Goal: Transaction & Acquisition: Purchase product/service

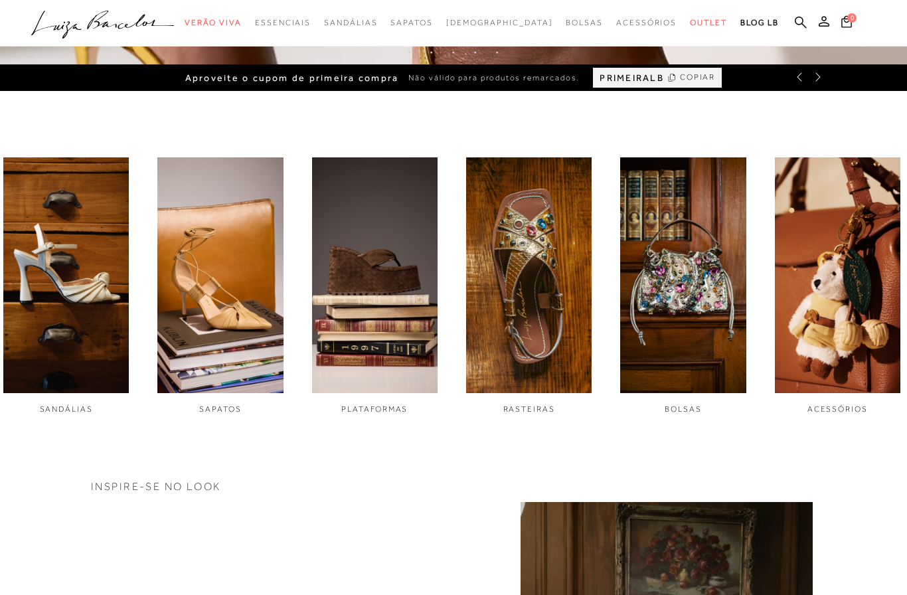
click at [831, 343] on img "6 / 6" at bounding box center [837, 275] width 125 height 236
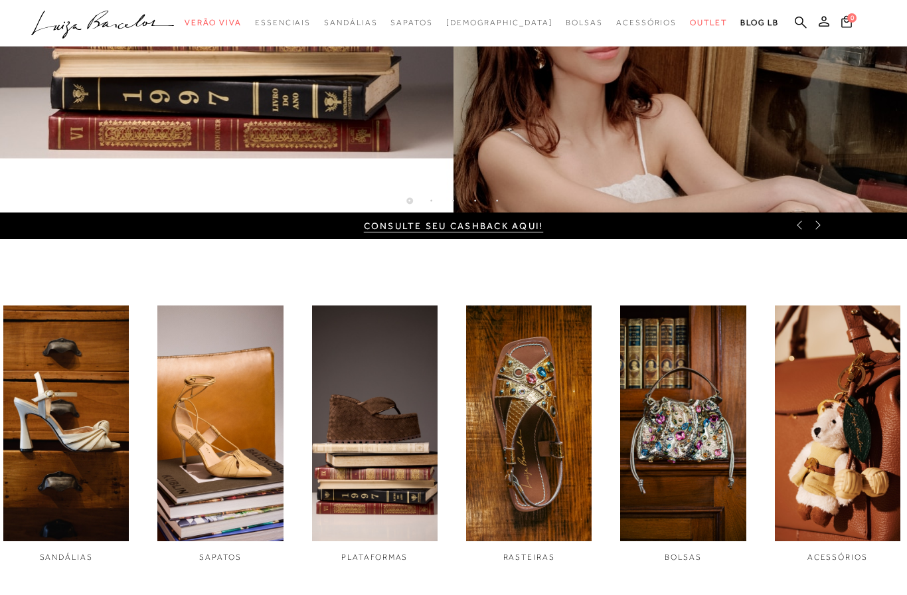
click at [86, 487] on img "1 / 6" at bounding box center [65, 423] width 125 height 236
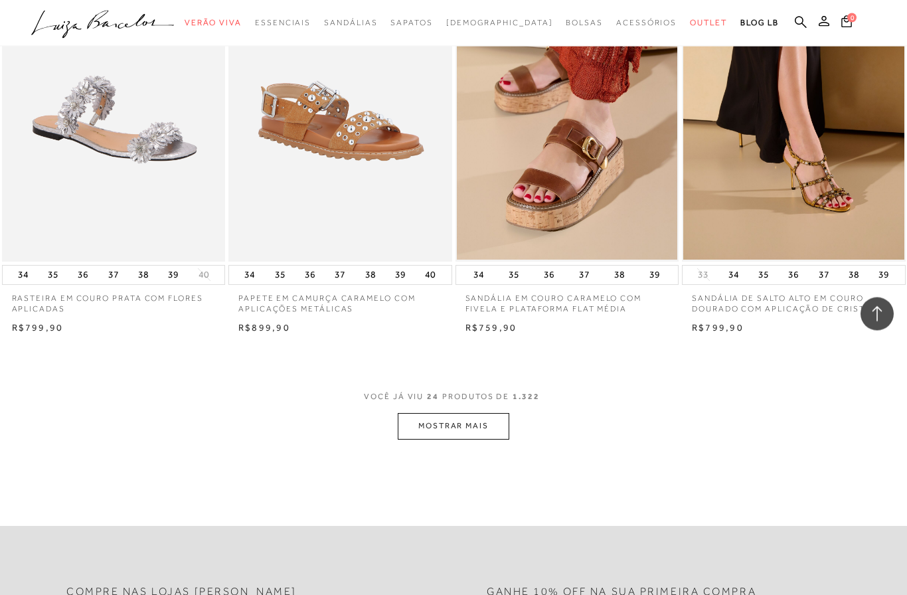
scroll to position [2297, 0]
click at [442, 419] on button "MOSTRAR MAIS" at bounding box center [454, 426] width 112 height 26
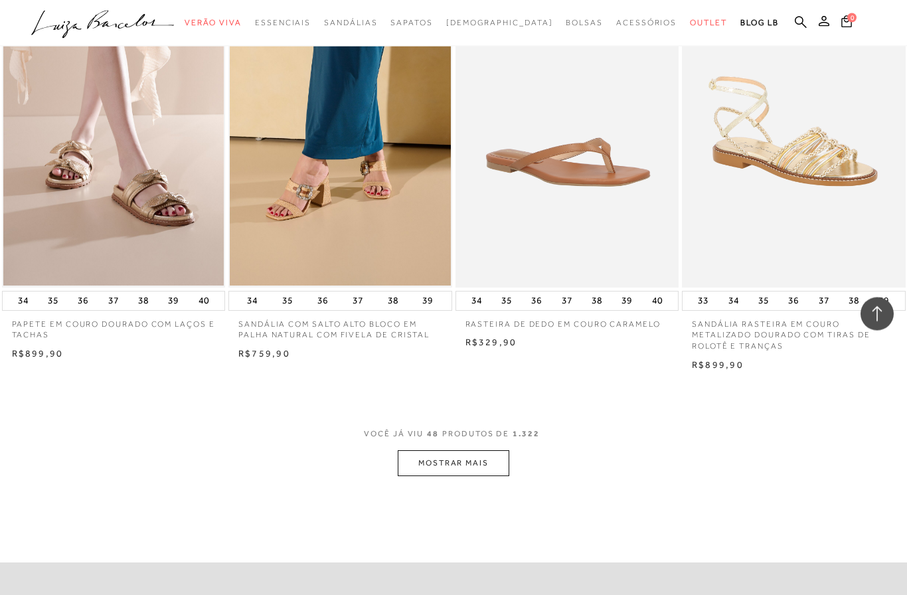
scroll to position [4834, 0]
click at [464, 450] on button "MOSTRAR MAIS" at bounding box center [454, 463] width 112 height 26
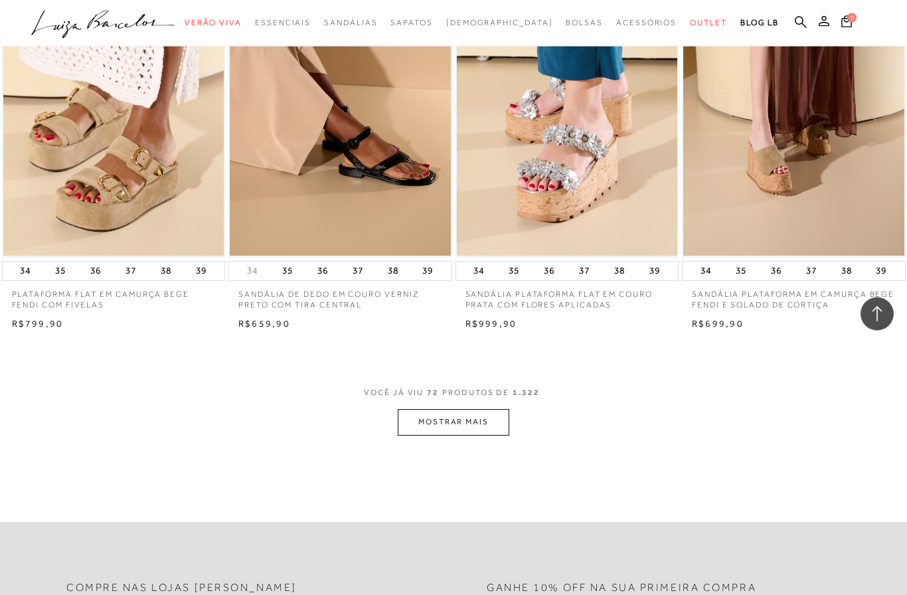
scroll to position [7427, 0]
click at [456, 409] on button "MOSTRAR MAIS" at bounding box center [454, 422] width 112 height 26
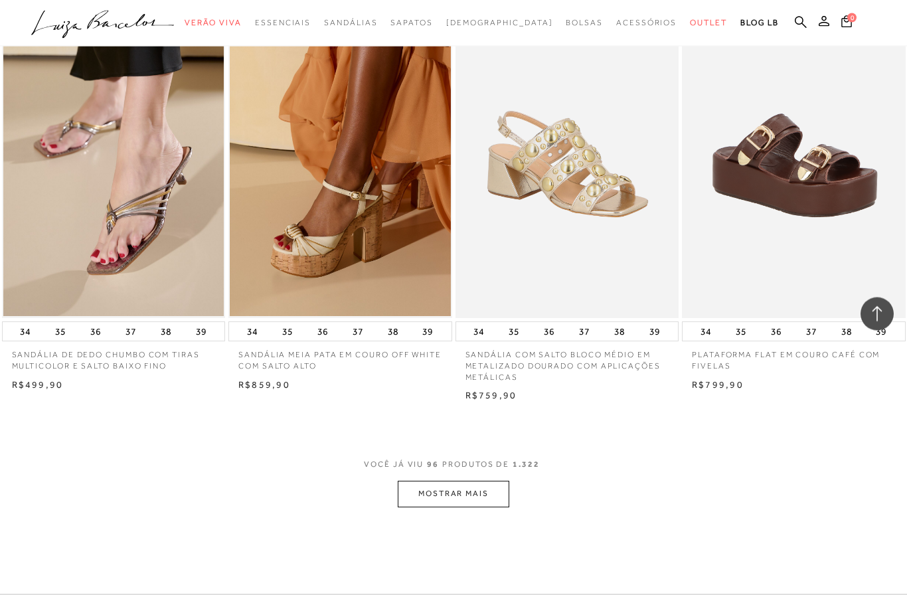
scroll to position [9907, 0]
click at [456, 481] on button "MOSTRAR MAIS" at bounding box center [454, 494] width 112 height 26
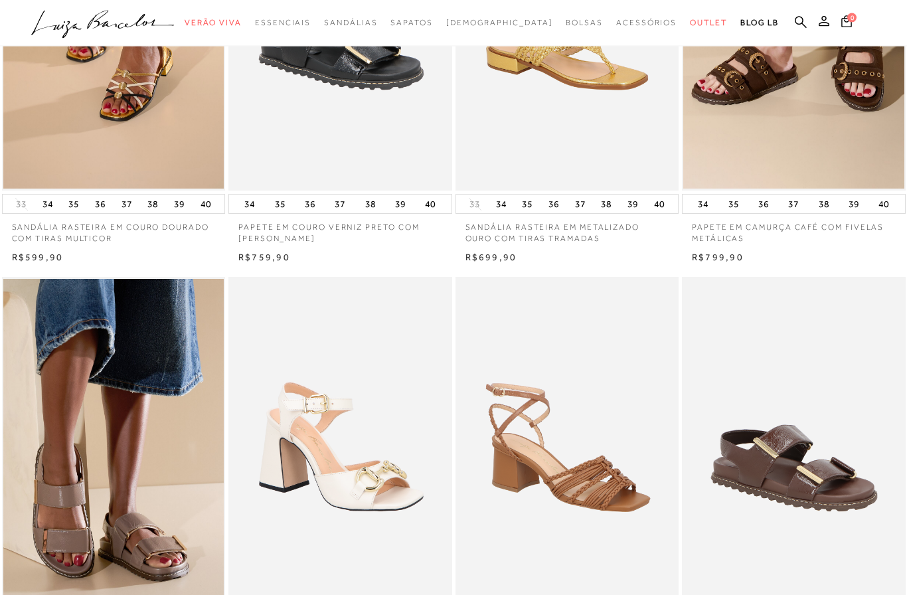
scroll to position [0, 0]
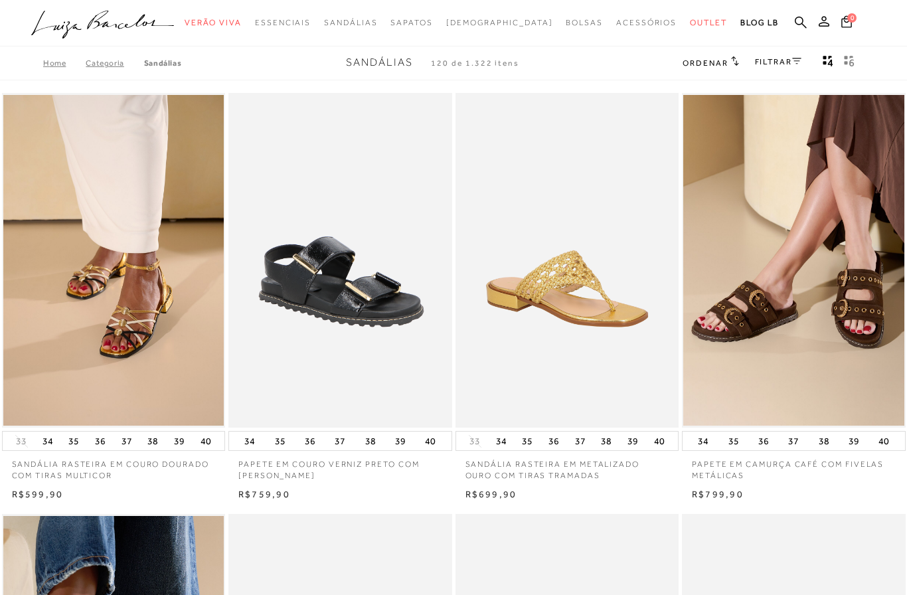
click at [796, 61] on icon at bounding box center [796, 61] width 9 height 6
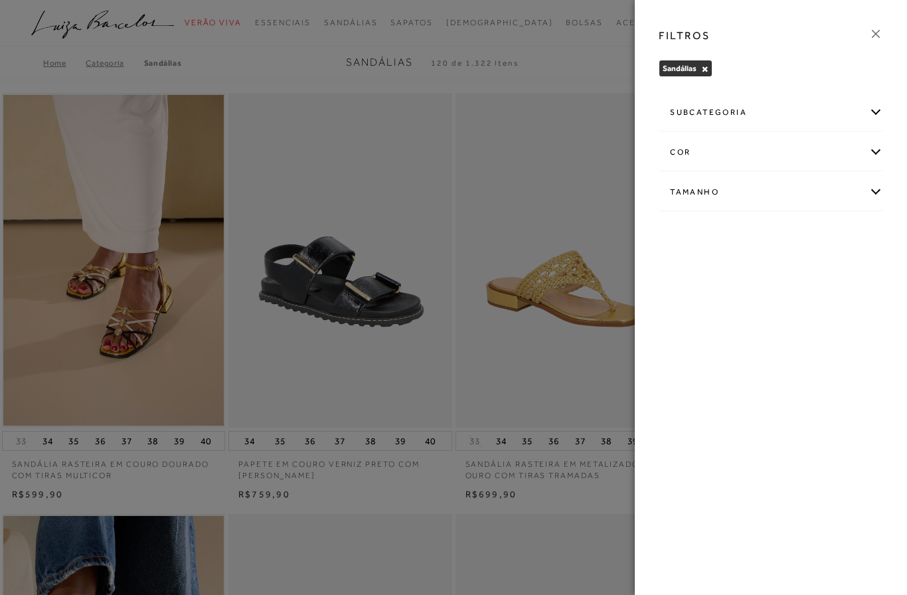
click at [873, 191] on div "Tamanho" at bounding box center [770, 192] width 223 height 35
click at [764, 306] on span "35/36" at bounding box center [761, 305] width 32 height 10
click at [755, 306] on input "35/36" at bounding box center [748, 307] width 13 height 13
checkbox input "true"
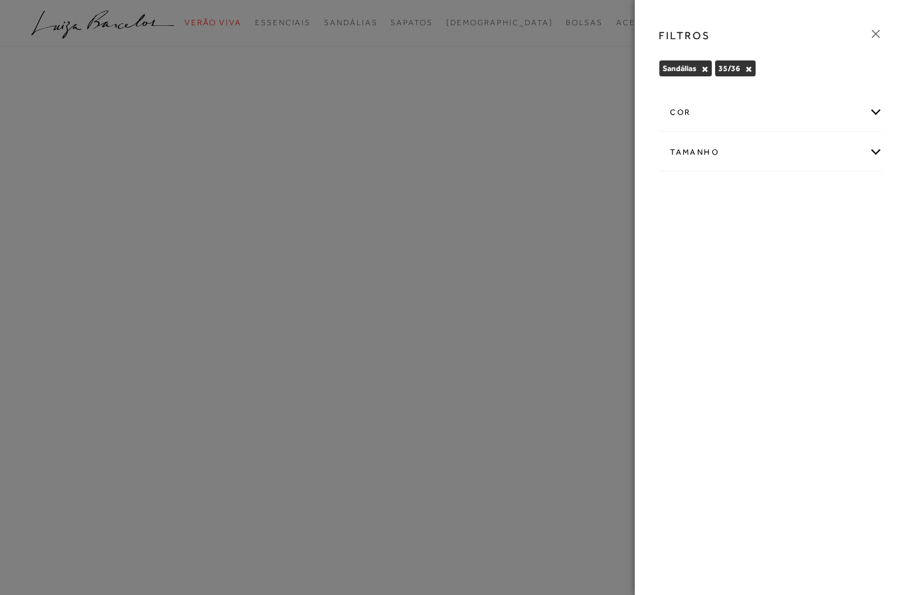
click at [874, 153] on div "Tamanho" at bounding box center [770, 152] width 223 height 35
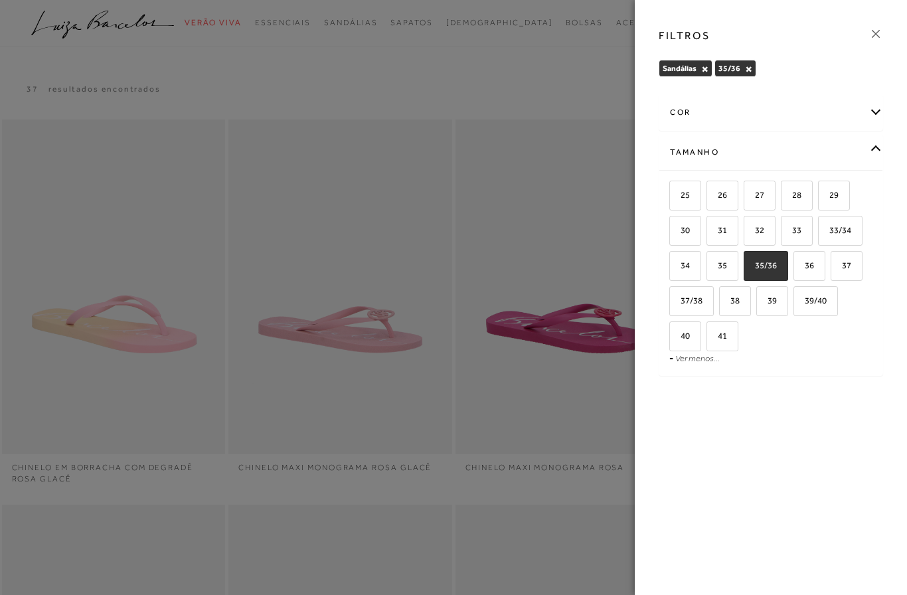
click at [726, 261] on span "35" at bounding box center [717, 265] width 19 height 10
click at [718, 261] on input "35" at bounding box center [710, 267] width 13 height 13
checkbox input "true"
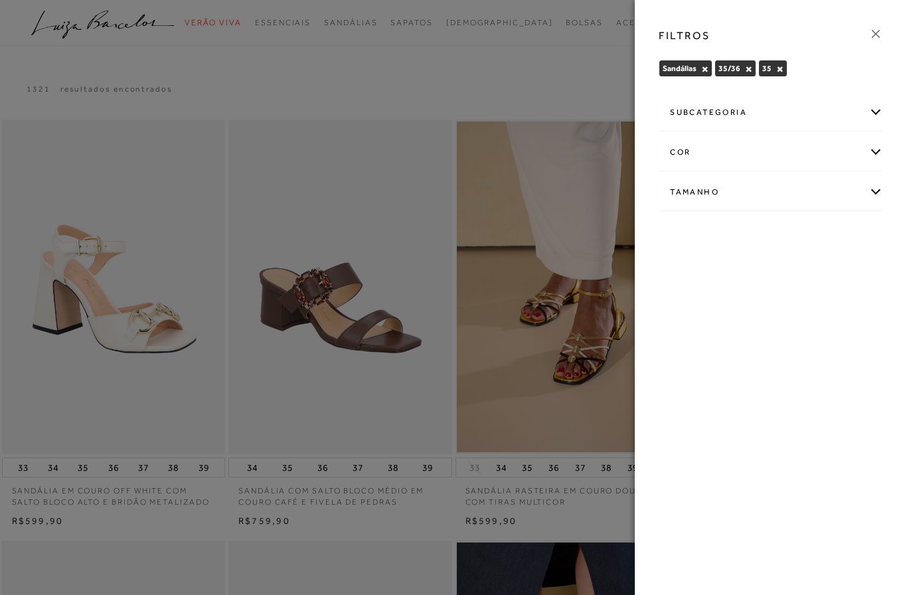
click at [869, 153] on div "cor" at bounding box center [770, 152] width 223 height 35
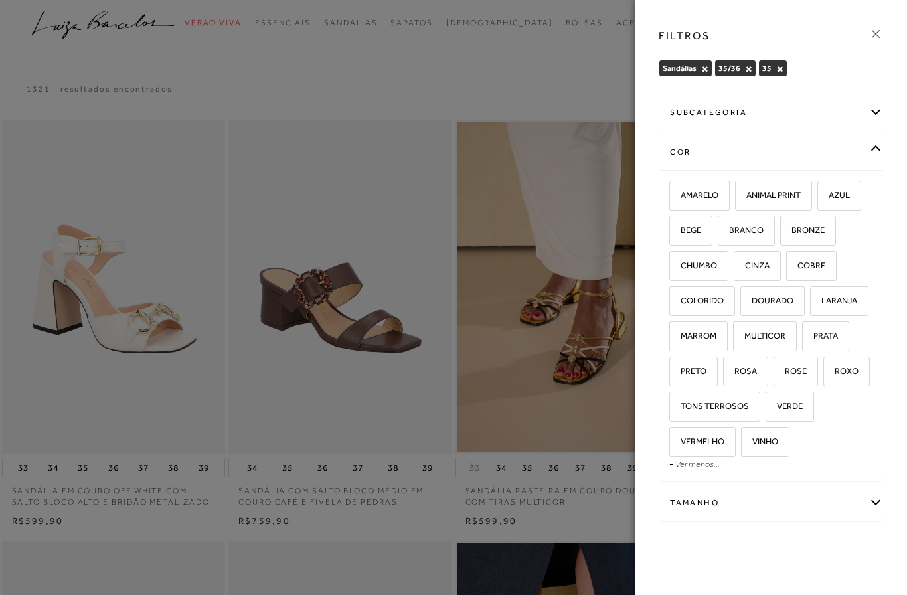
click at [872, 148] on div "cor" at bounding box center [770, 152] width 223 height 35
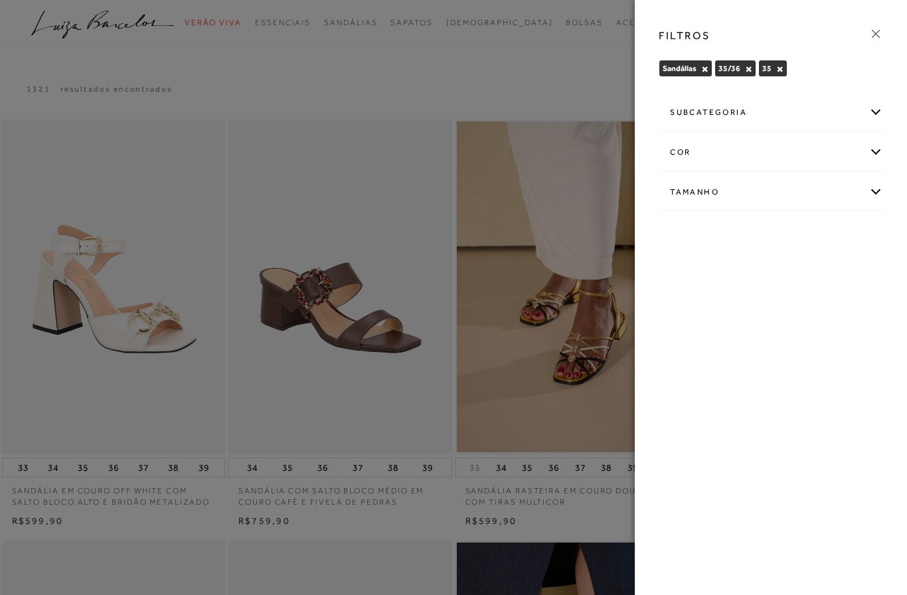
click at [872, 106] on div "subcategoria" at bounding box center [770, 112] width 223 height 35
click at [716, 146] on span "Salto" at bounding box center [713, 148] width 19 height 10
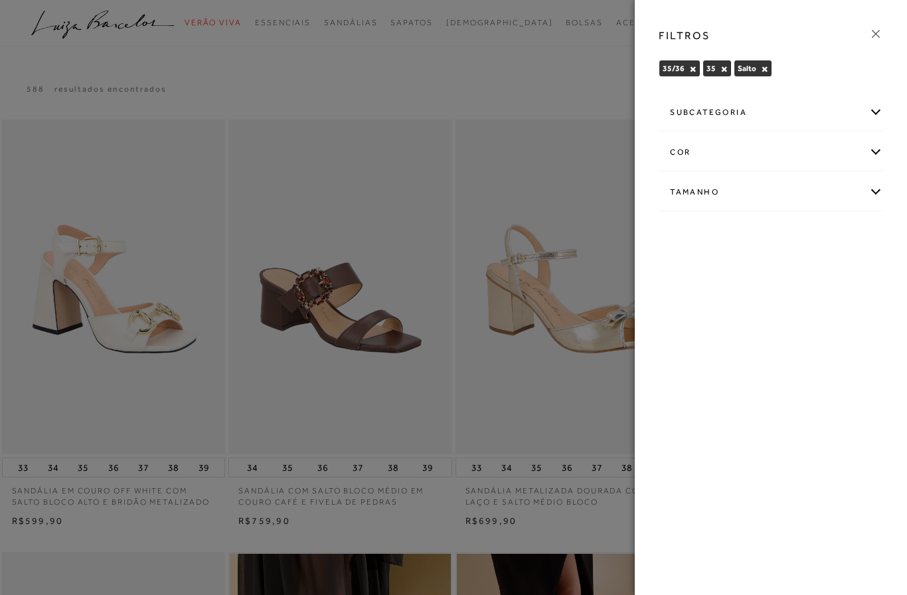
click at [477, 87] on div at bounding box center [453, 297] width 907 height 595
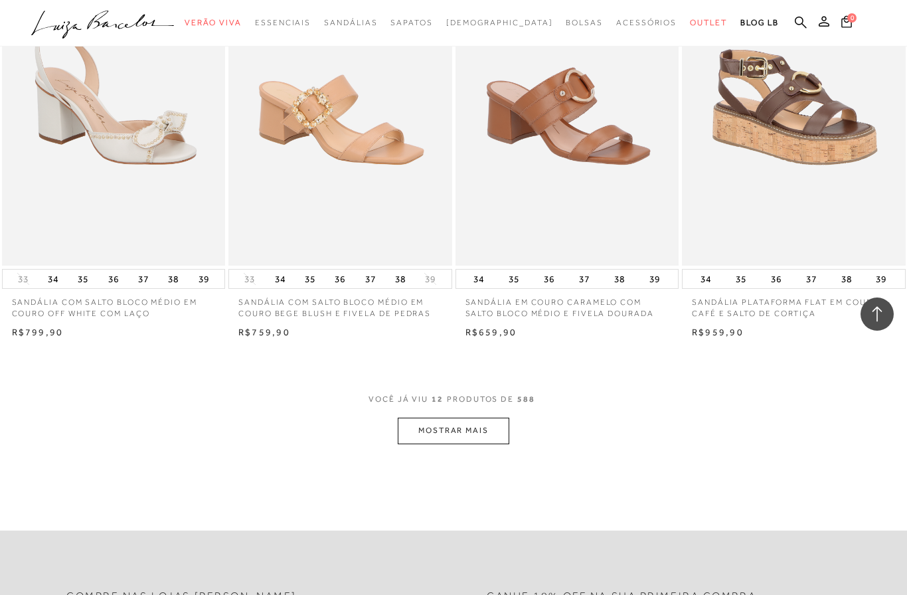
scroll to position [1044, 0]
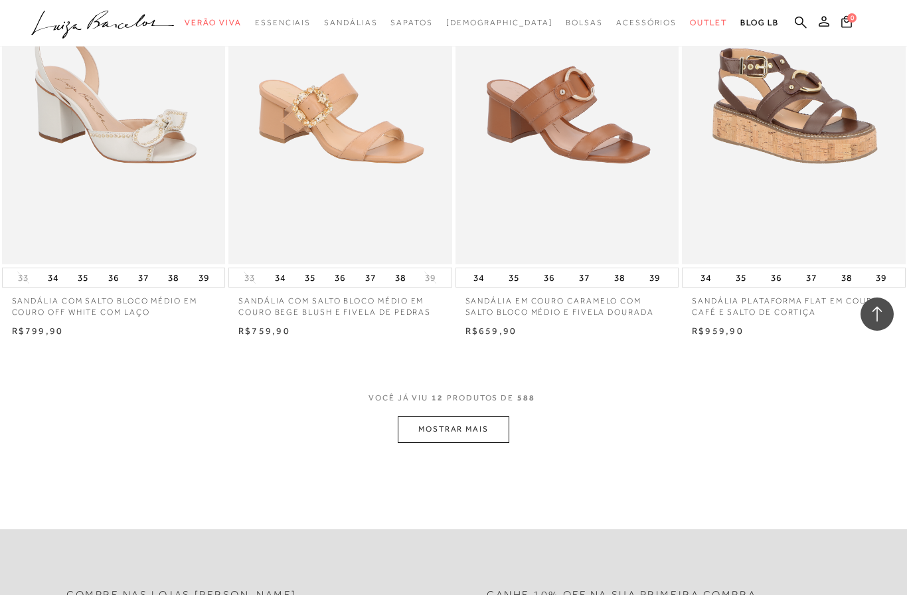
click at [472, 420] on button "MOSTRAR MAIS" at bounding box center [454, 429] width 112 height 26
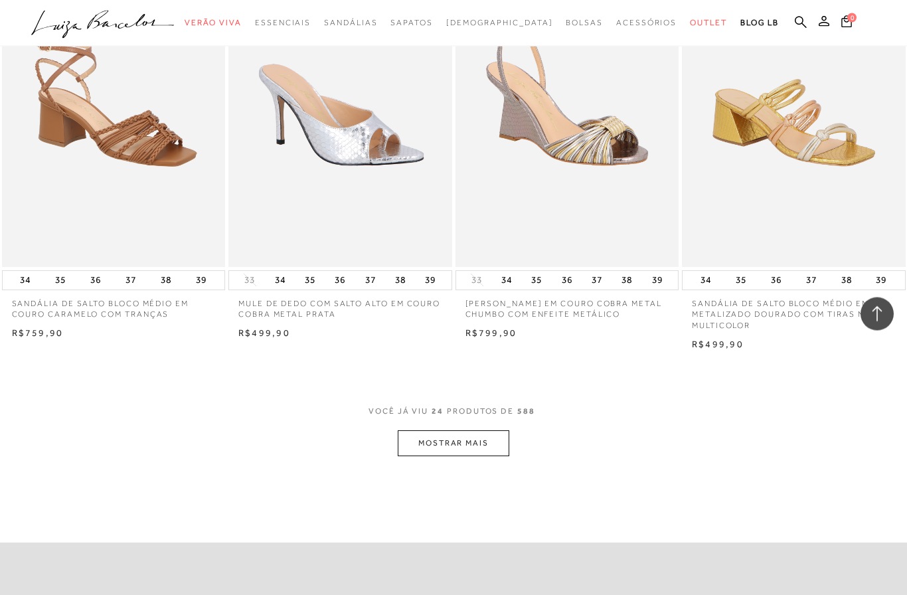
scroll to position [2323, 0]
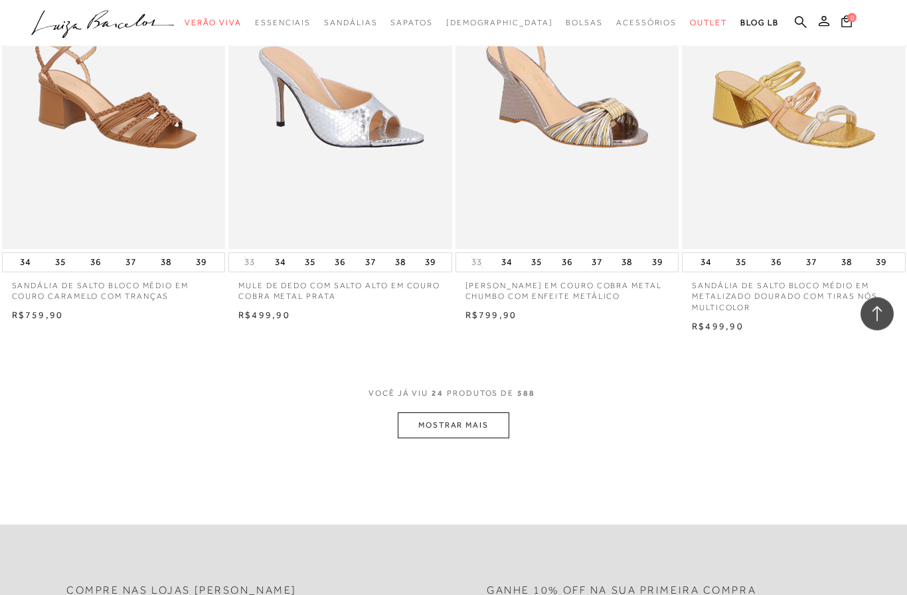
click at [452, 413] on button "MOSTRAR MAIS" at bounding box center [454, 426] width 112 height 26
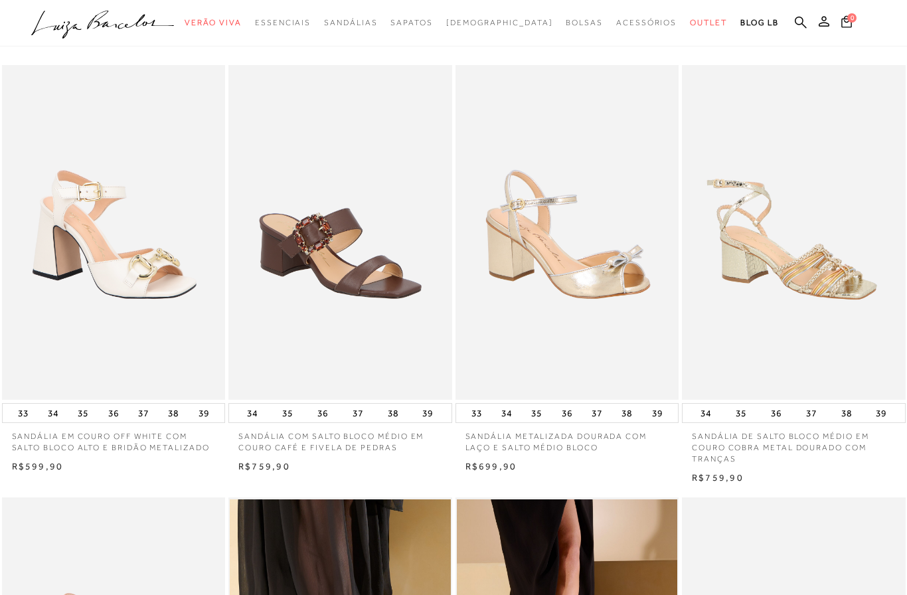
scroll to position [0, 0]
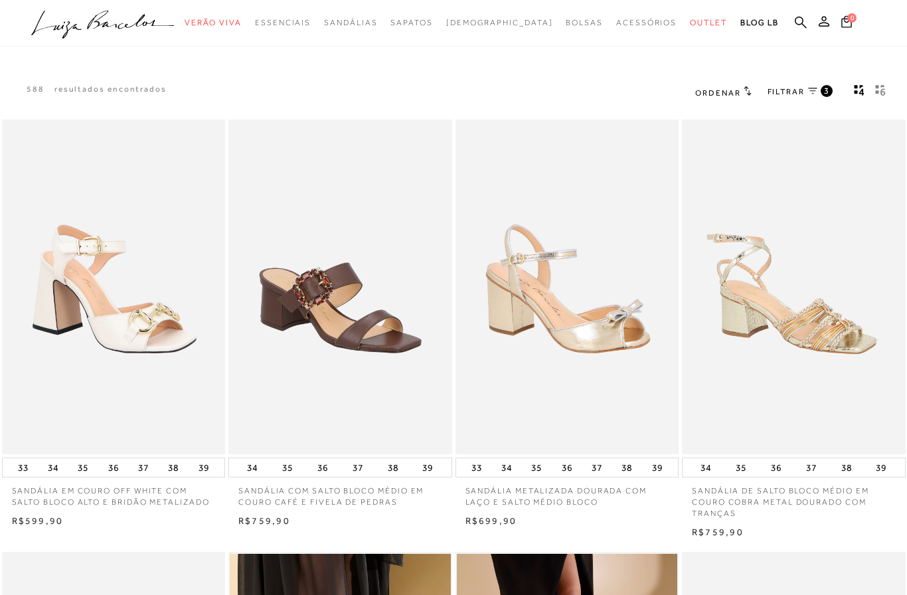
click at [806, 94] on link "FILTRAR 3" at bounding box center [800, 92] width 65 height 15
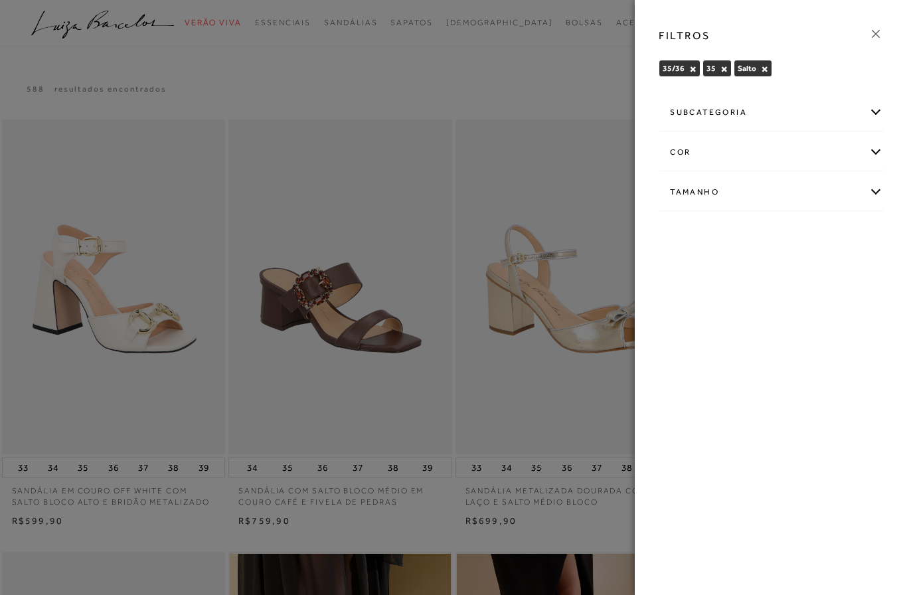
click at [873, 114] on div "subcategoria" at bounding box center [770, 112] width 223 height 35
click at [783, 172] on span "Salto Médio" at bounding box center [782, 169] width 43 height 10
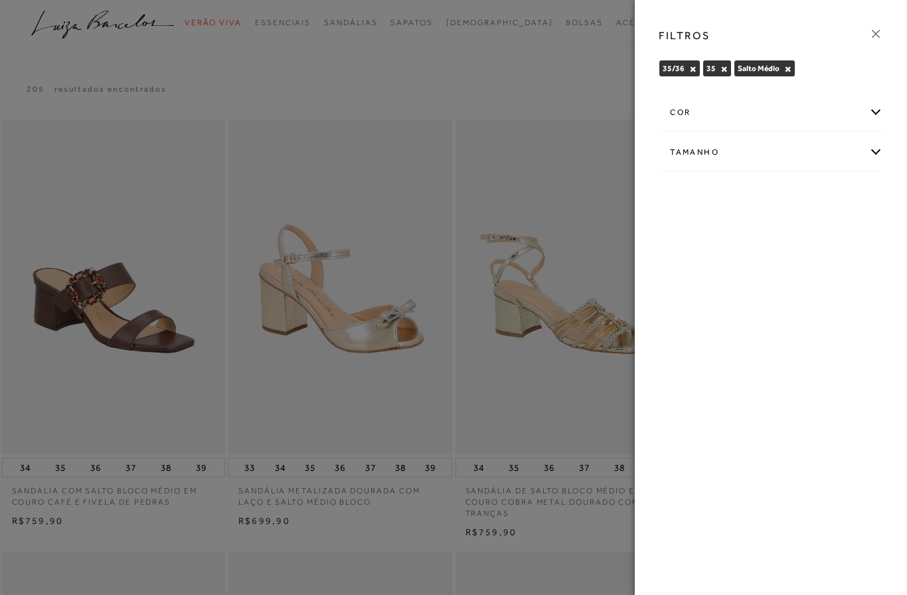
click at [879, 153] on div "Tamanho" at bounding box center [770, 152] width 223 height 35
click at [571, 78] on div at bounding box center [453, 297] width 907 height 595
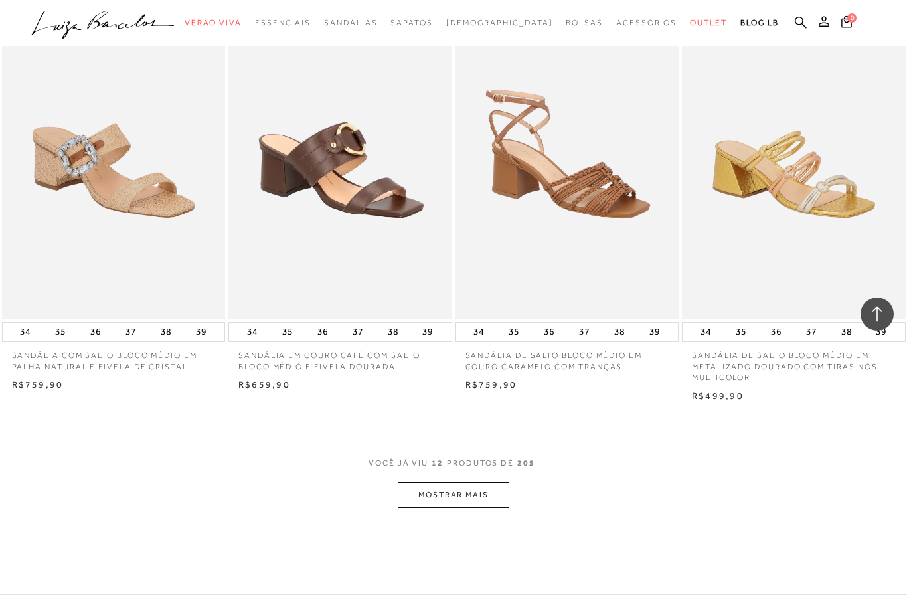
scroll to position [1011, 0]
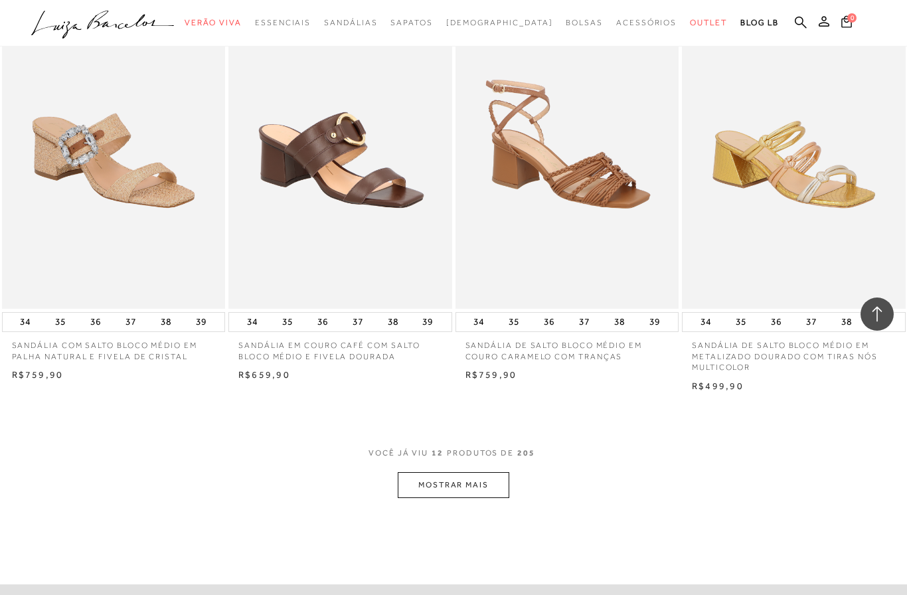
click at [467, 472] on button "MOSTRAR MAIS" at bounding box center [454, 485] width 112 height 26
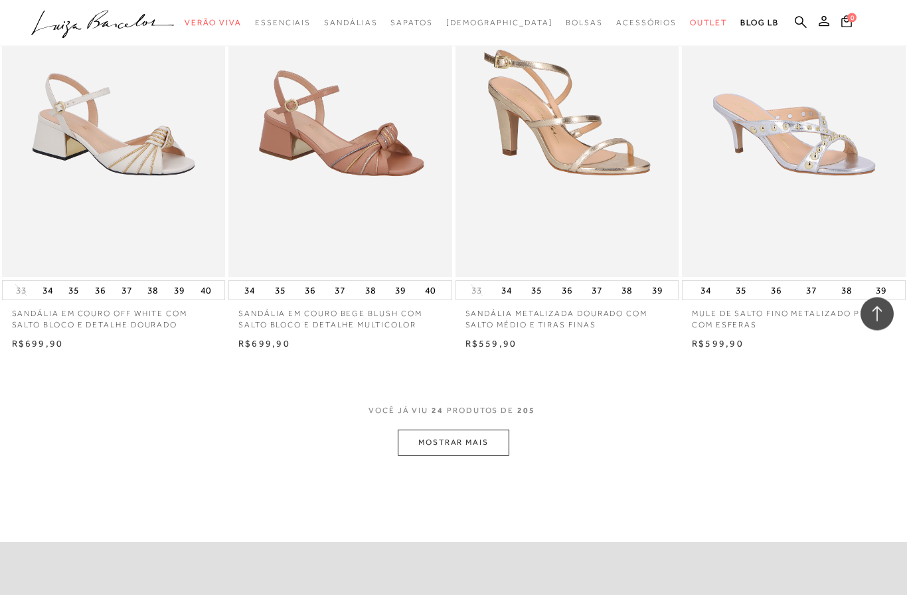
scroll to position [2330, 0]
click at [449, 430] on button "MOSTRAR MAIS" at bounding box center [454, 443] width 112 height 26
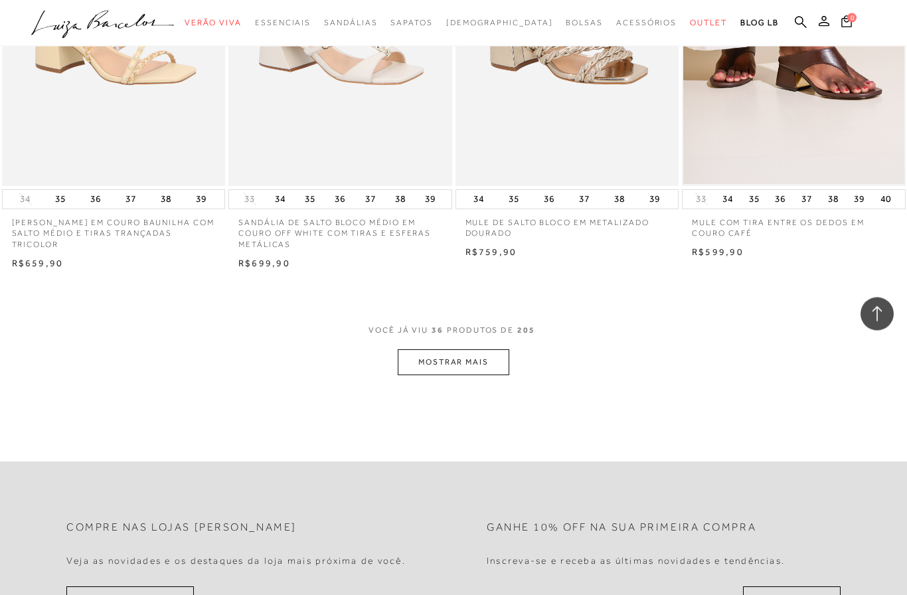
scroll to position [3708, 0]
click at [464, 349] on button "MOSTRAR MAIS" at bounding box center [454, 362] width 112 height 26
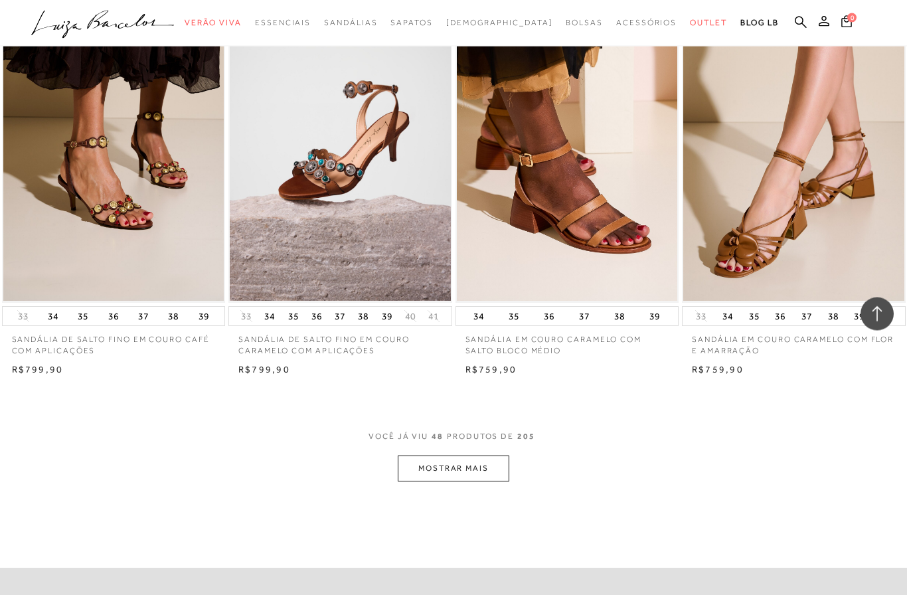
scroll to position [4867, 0]
click at [472, 455] on button "MOSTRAR MAIS" at bounding box center [454, 468] width 112 height 26
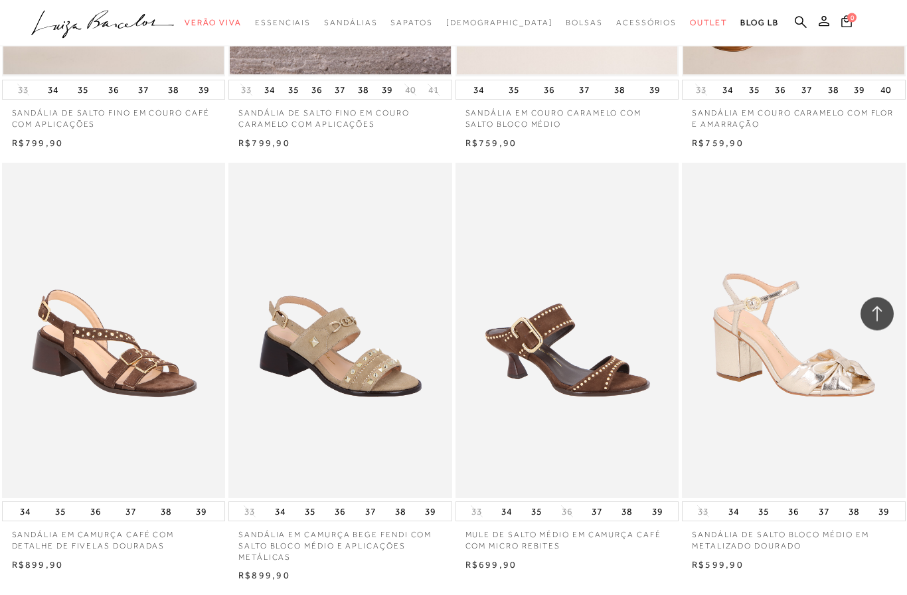
scroll to position [5093, 0]
click at [778, 362] on img at bounding box center [793, 330] width 221 height 331
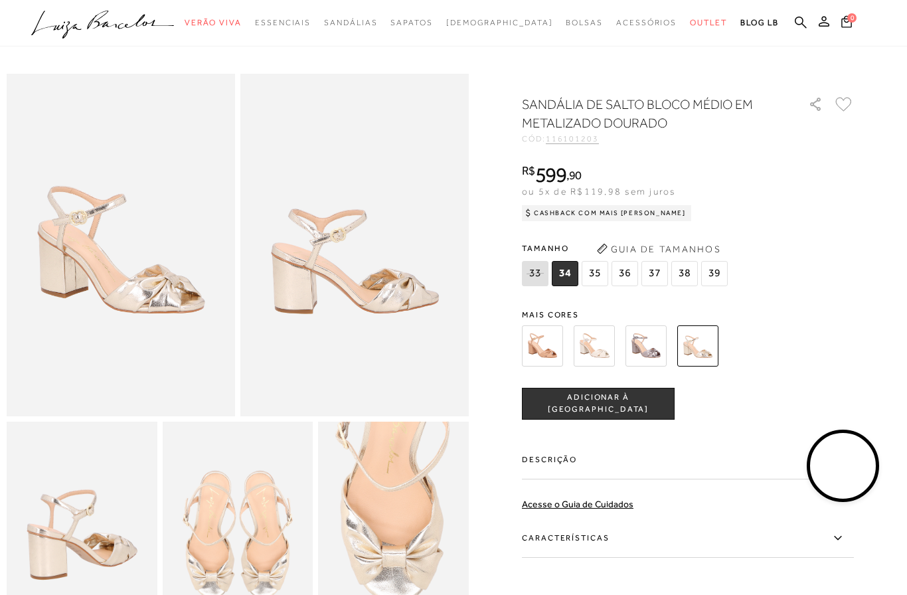
scroll to position [20, 0]
click at [590, 280] on span "35" at bounding box center [595, 273] width 27 height 25
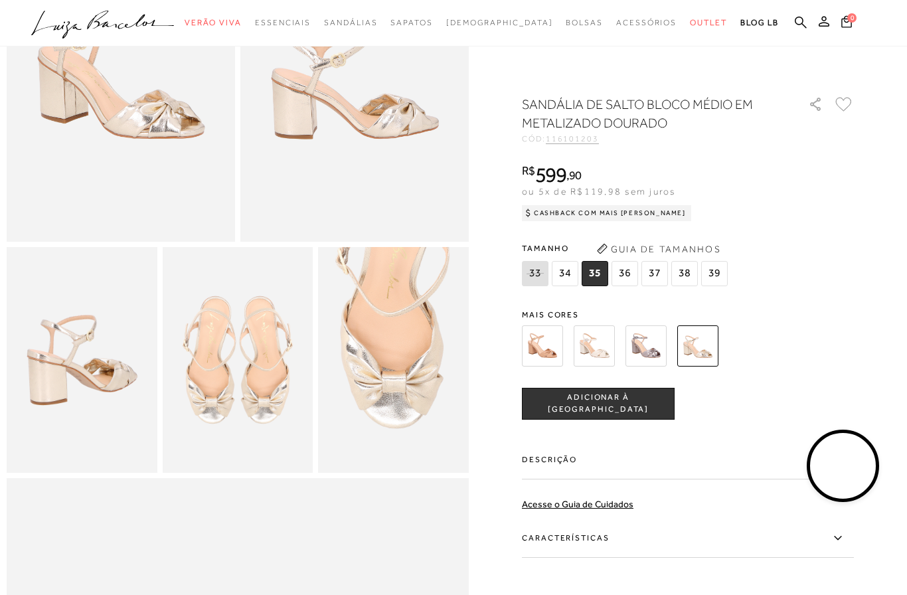
scroll to position [195, 0]
click at [645, 348] on img at bounding box center [645, 345] width 41 height 41
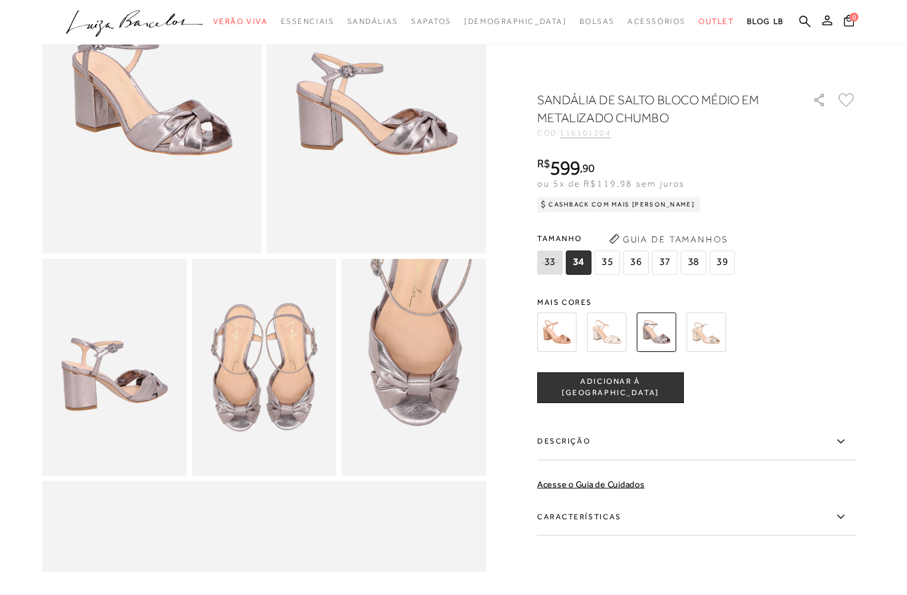
scroll to position [187, 0]
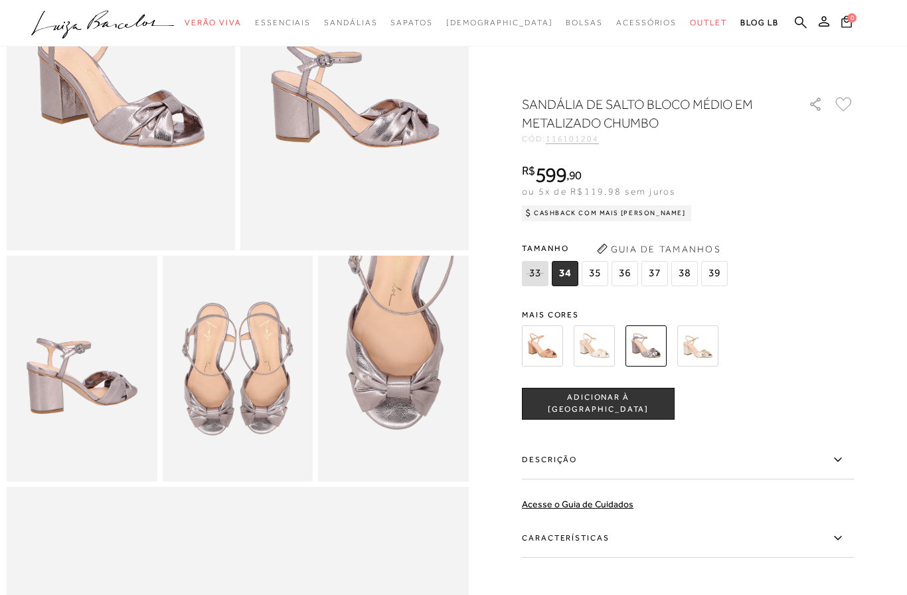
click at [591, 270] on span "35" at bounding box center [595, 273] width 27 height 25
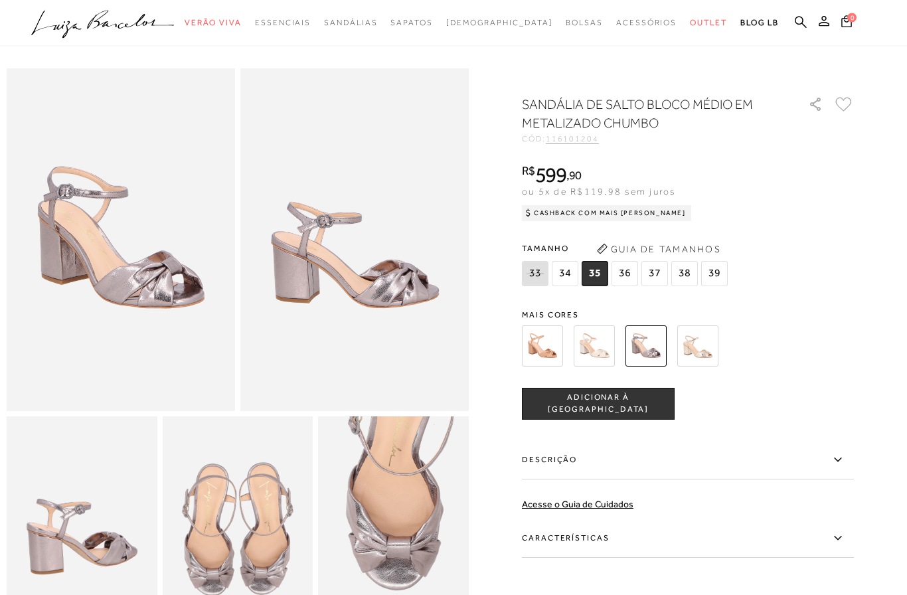
scroll to position [0, 0]
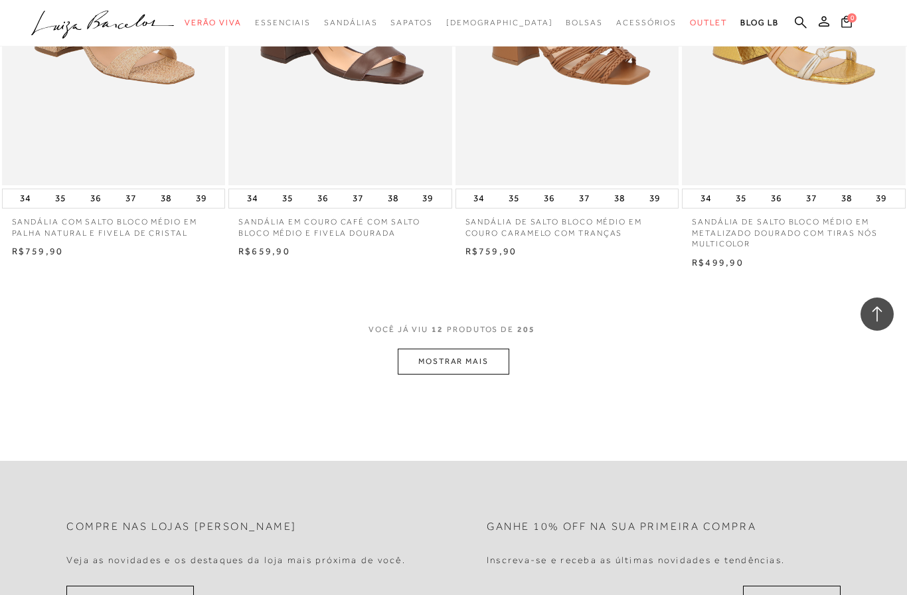
scroll to position [1135, 0]
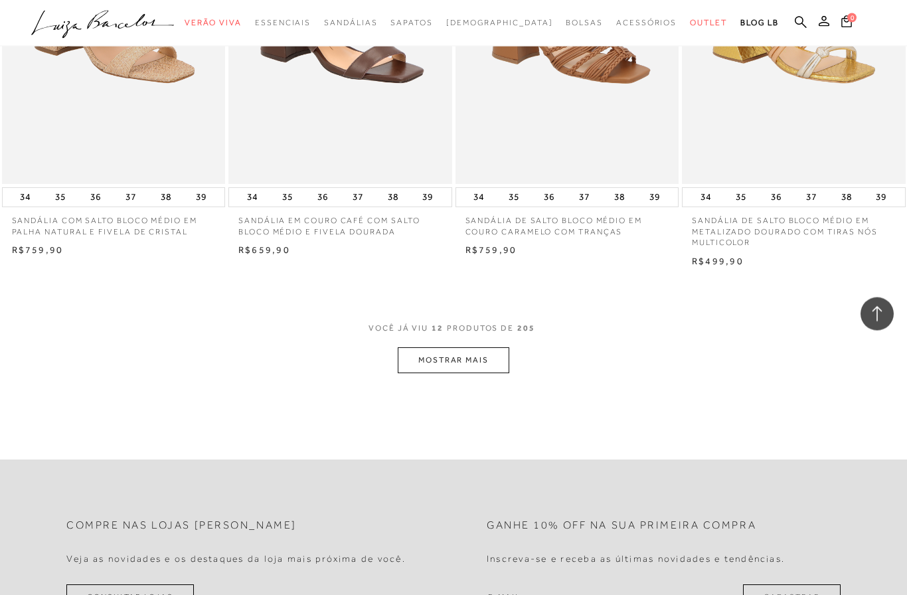
click at [458, 348] on button "MOSTRAR MAIS" at bounding box center [454, 361] width 112 height 26
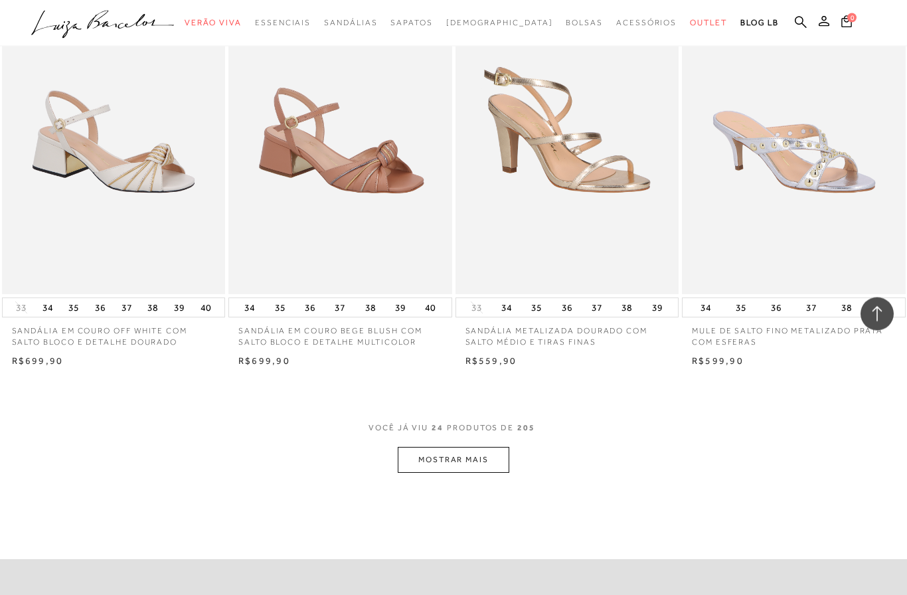
scroll to position [2313, 0]
click at [474, 447] on button "MOSTRAR MAIS" at bounding box center [454, 460] width 112 height 26
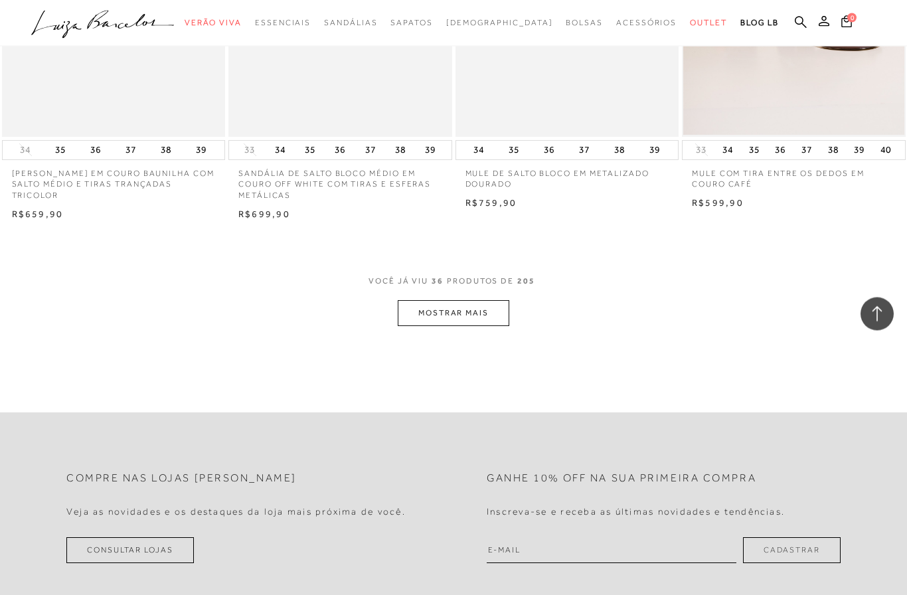
click at [481, 301] on button "MOSTRAR MAIS" at bounding box center [454, 314] width 112 height 26
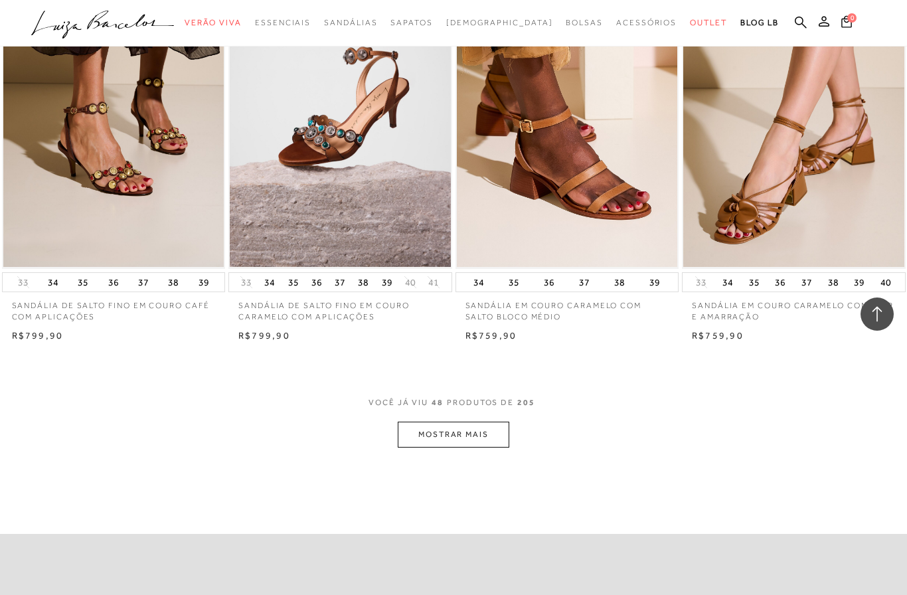
scroll to position [4904, 0]
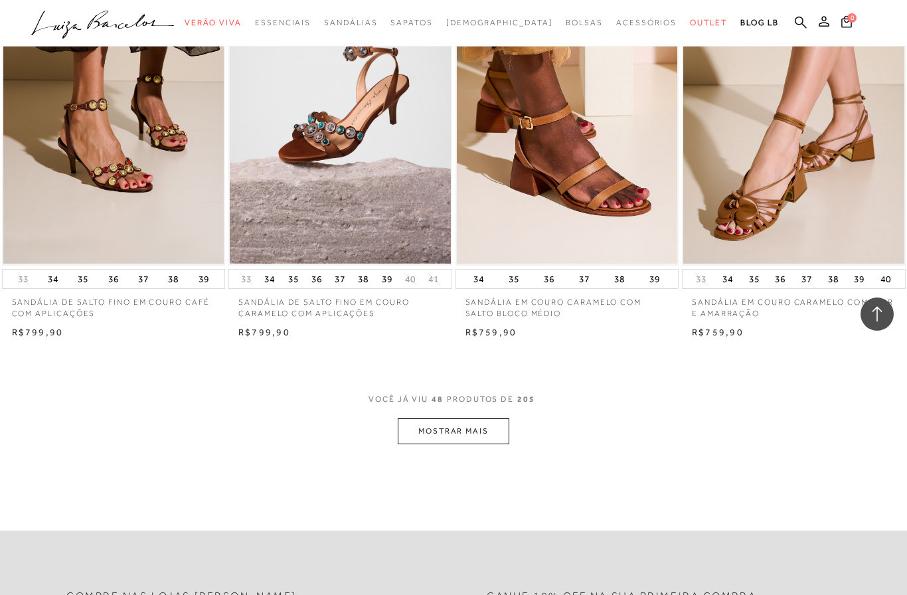
click at [444, 418] on button "MOSTRAR MAIS" at bounding box center [454, 431] width 112 height 26
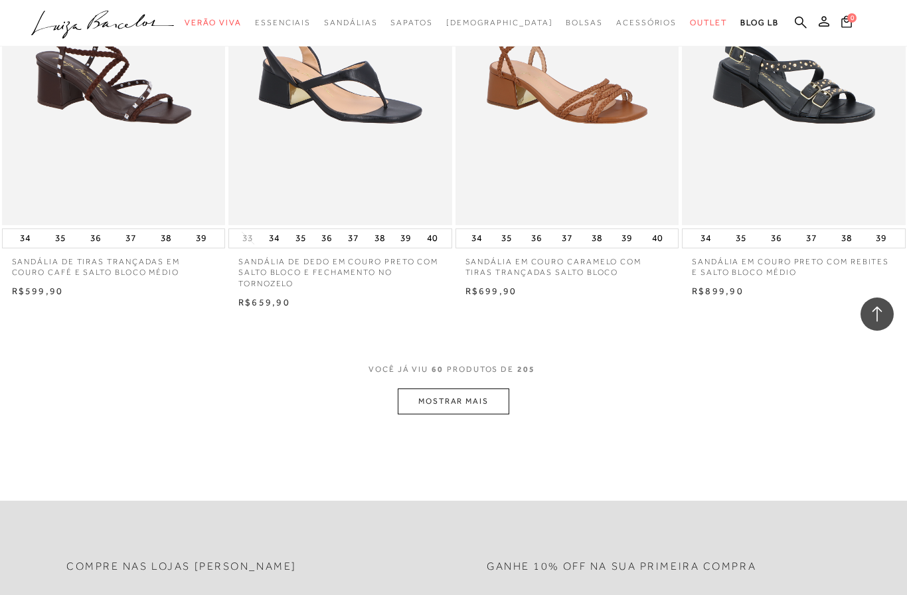
scroll to position [6239, 0]
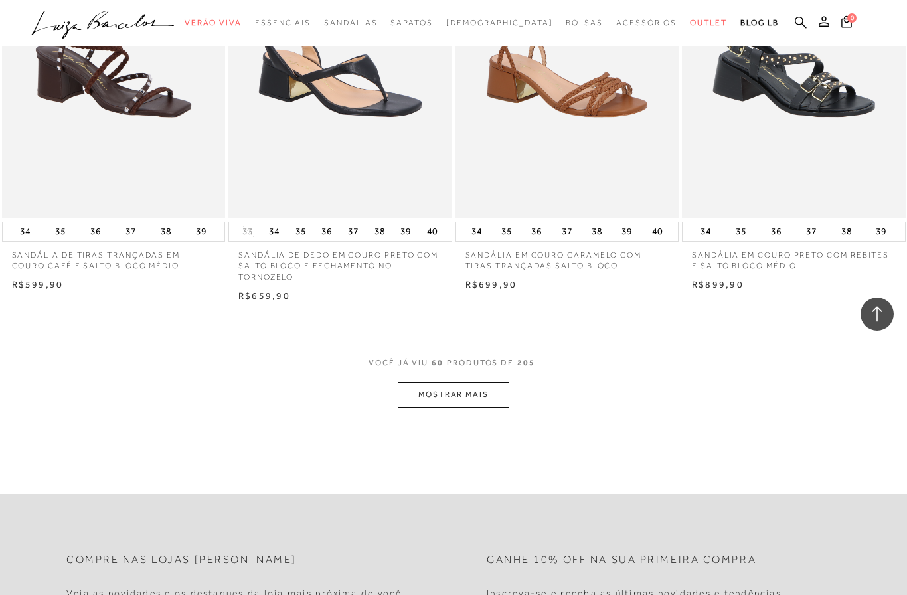
click at [460, 382] on button "MOSTRAR MAIS" at bounding box center [454, 395] width 112 height 26
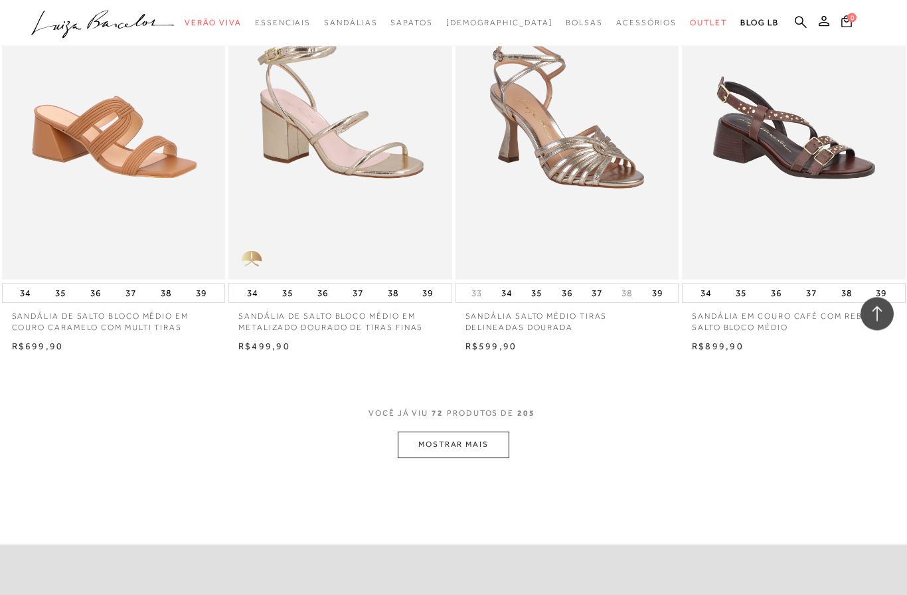
click at [460, 432] on button "MOSTRAR MAIS" at bounding box center [454, 445] width 112 height 26
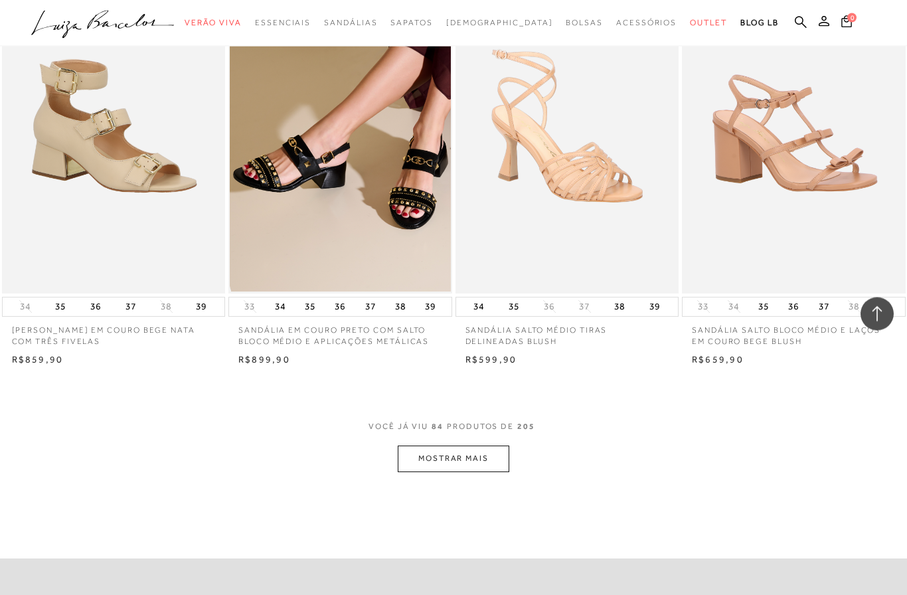
scroll to position [8716, 0]
click at [459, 446] on button "MOSTRAR MAIS" at bounding box center [454, 459] width 112 height 26
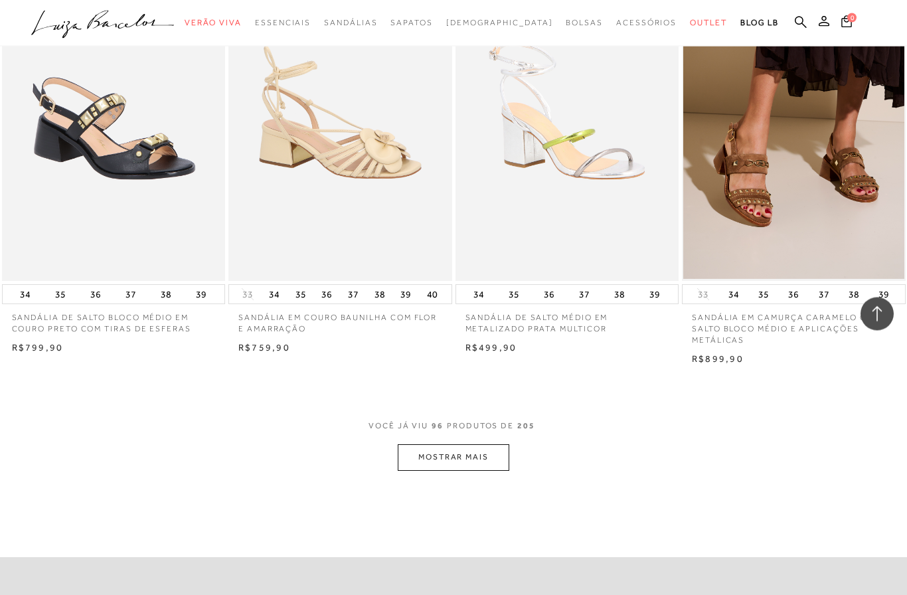
scroll to position [10015, 0]
click at [476, 444] on button "MOSTRAR MAIS" at bounding box center [454, 457] width 112 height 26
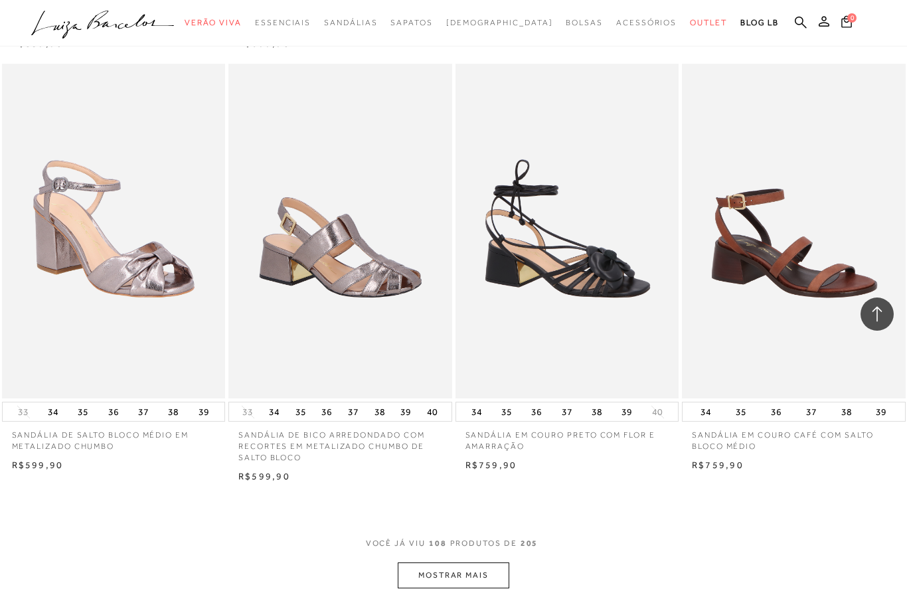
scroll to position [11202, 0]
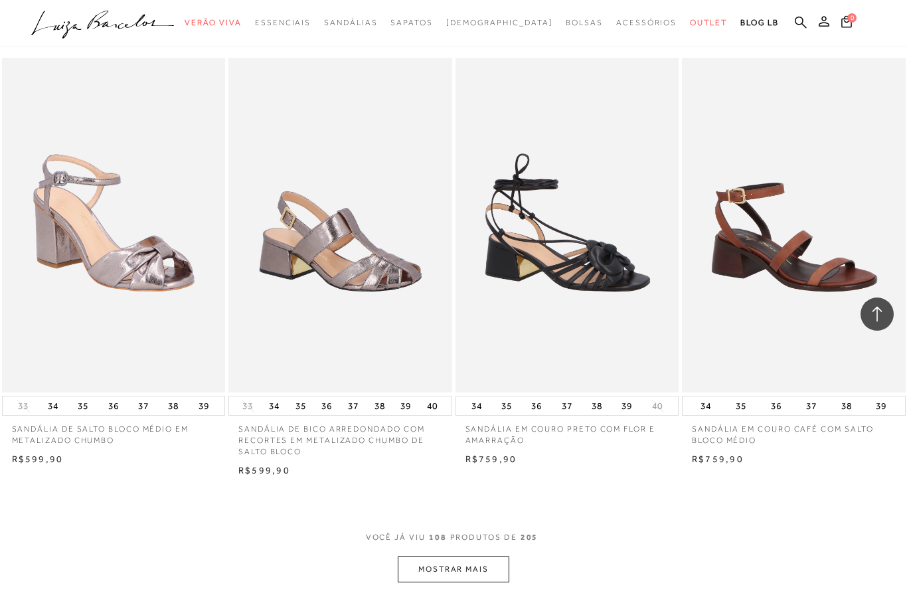
click at [471, 556] on button "MOSTRAR MAIS" at bounding box center [454, 569] width 112 height 26
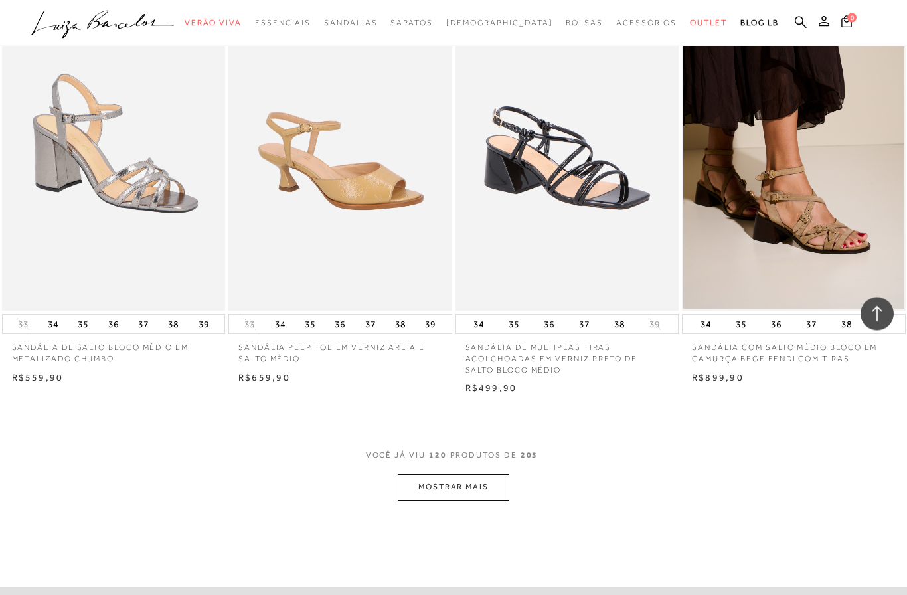
scroll to position [12559, 0]
click at [475, 474] on button "MOSTRAR MAIS" at bounding box center [454, 487] width 112 height 26
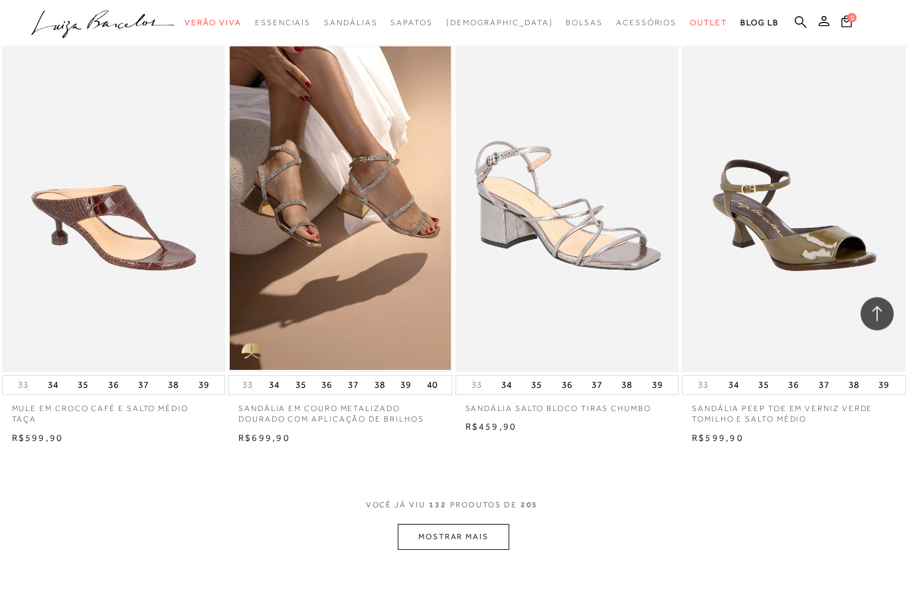
scroll to position [13775, 0]
click at [463, 523] on button "MOSTRAR MAIS" at bounding box center [454, 536] width 112 height 26
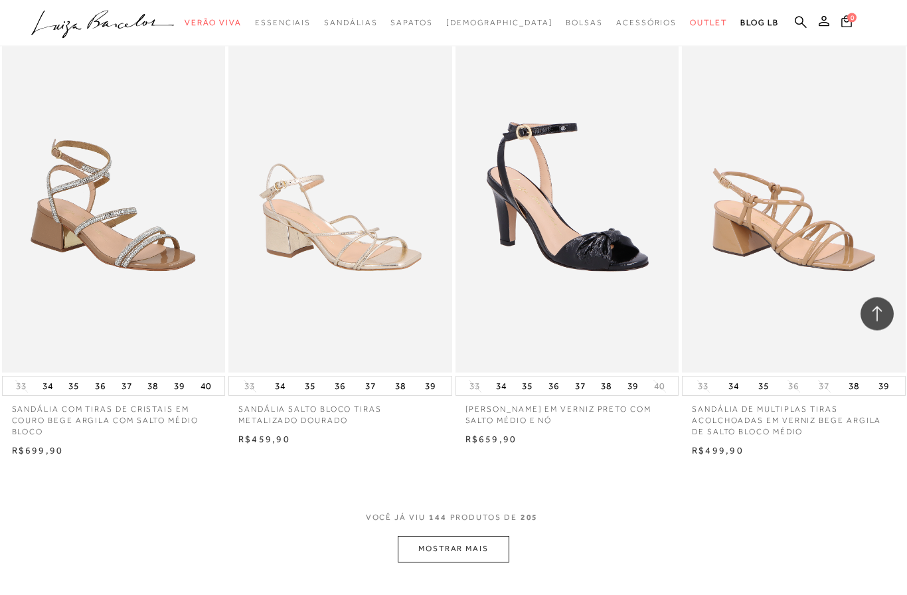
scroll to position [15049, 0]
click at [459, 536] on button "MOSTRAR MAIS" at bounding box center [454, 549] width 112 height 26
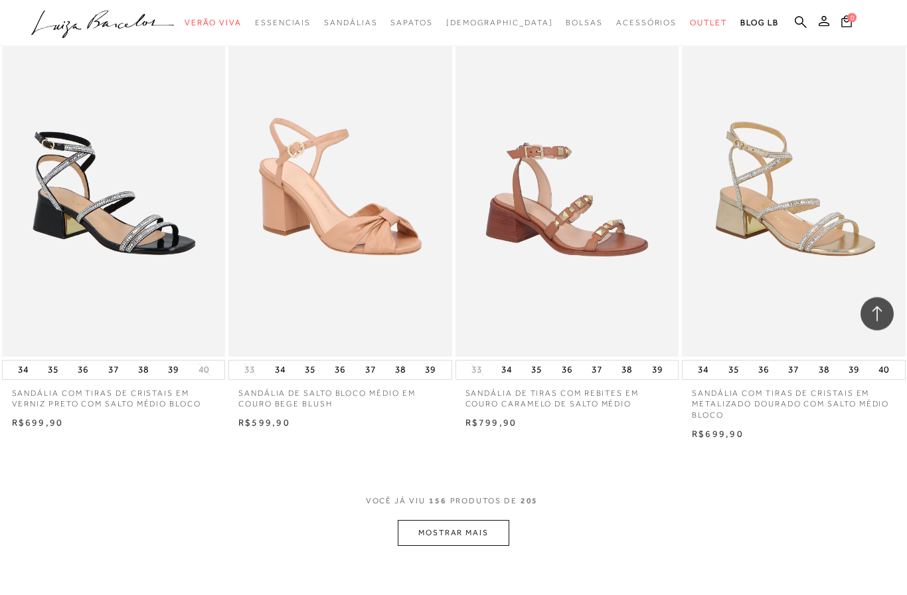
scroll to position [16393, 0]
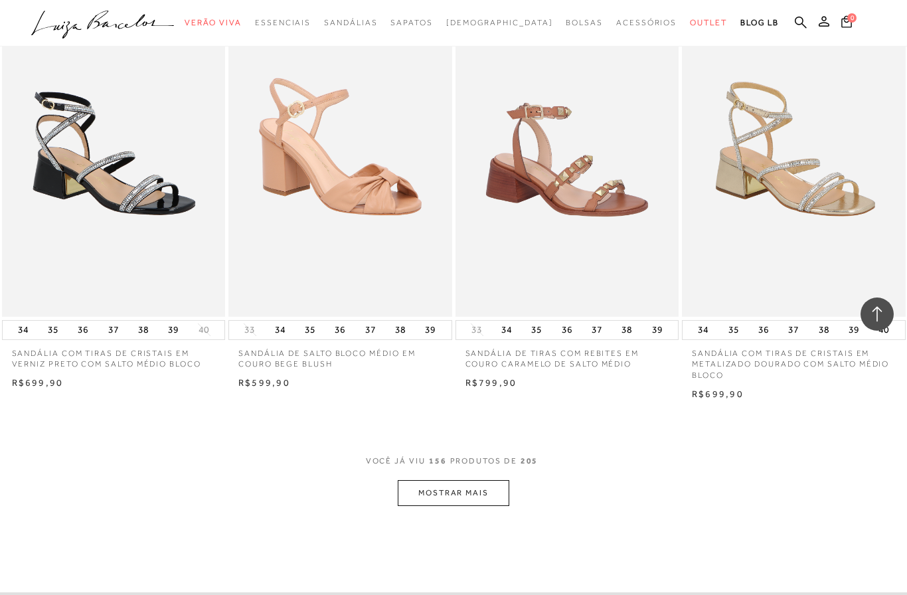
click at [450, 480] on button "MOSTRAR MAIS" at bounding box center [454, 493] width 112 height 26
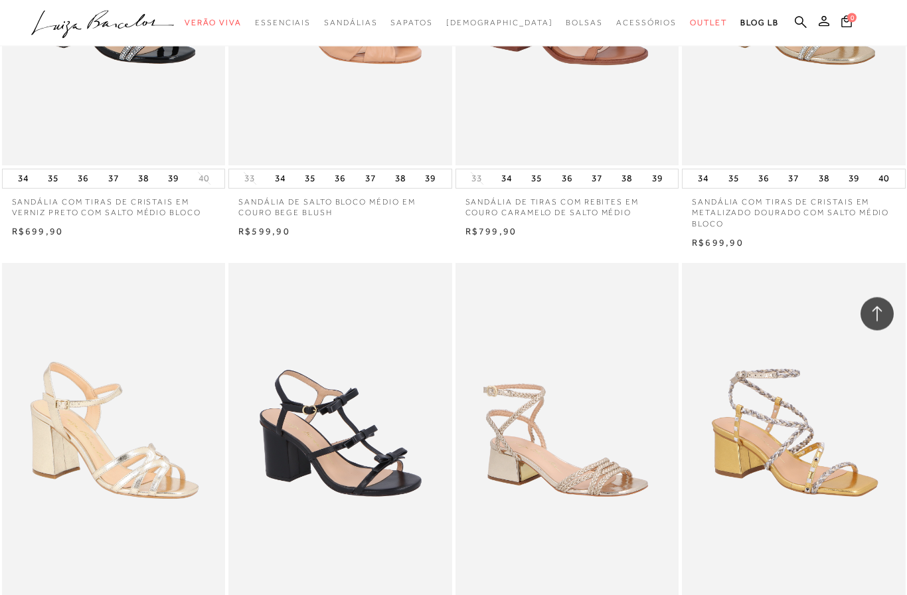
scroll to position [16544, 0]
click at [143, 397] on img at bounding box center [113, 429] width 221 height 331
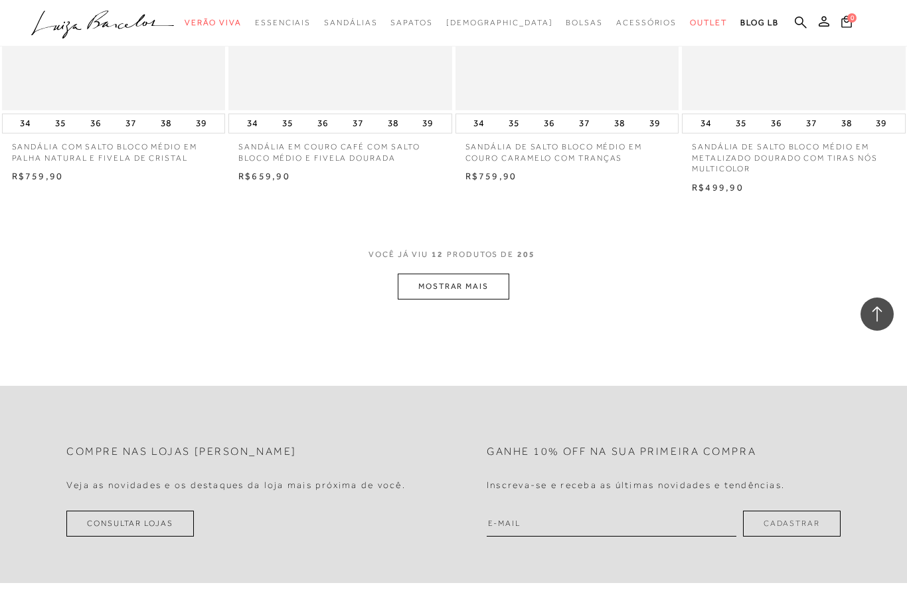
scroll to position [1264, 0]
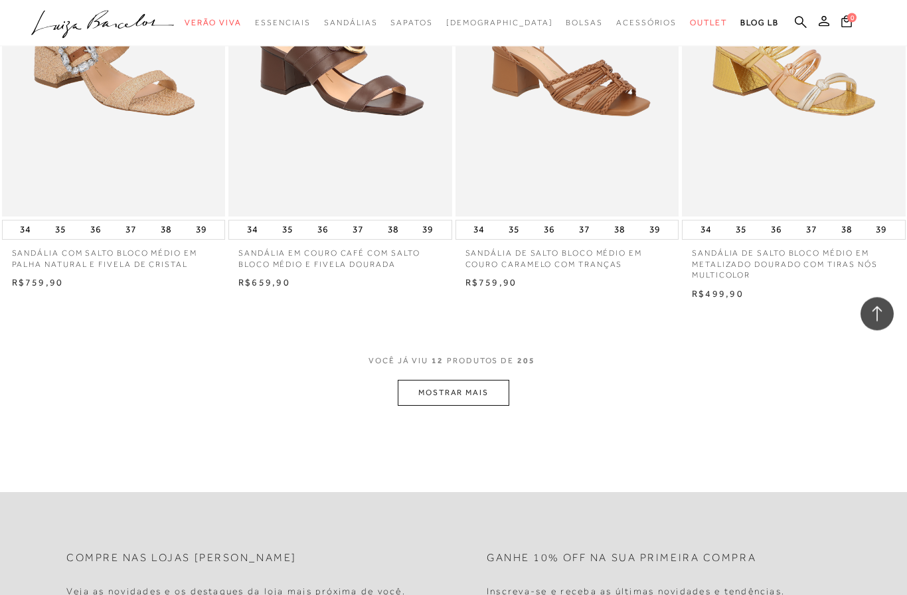
scroll to position [1104, 0]
click at [487, 380] on button "MOSTRAR MAIS" at bounding box center [454, 393] width 112 height 26
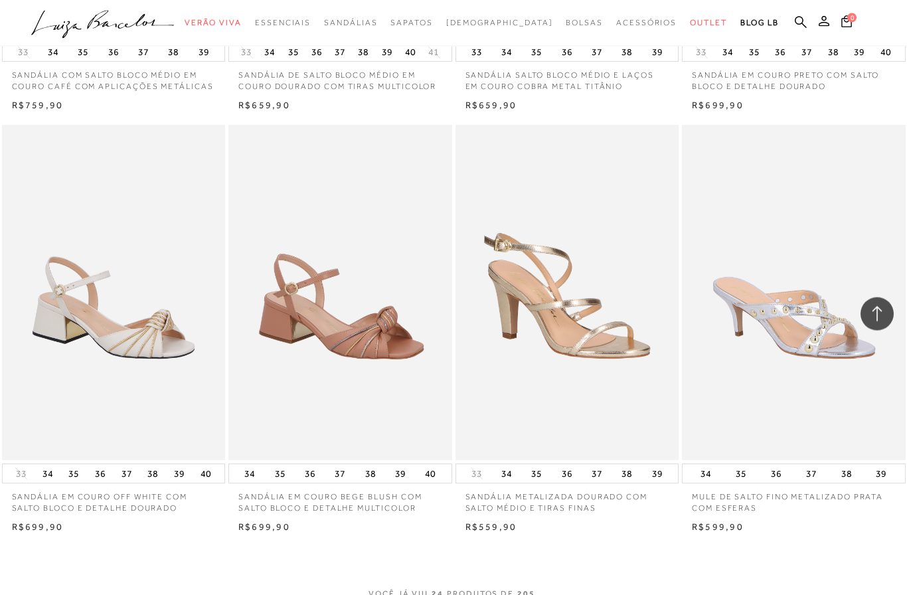
scroll to position [2193, 0]
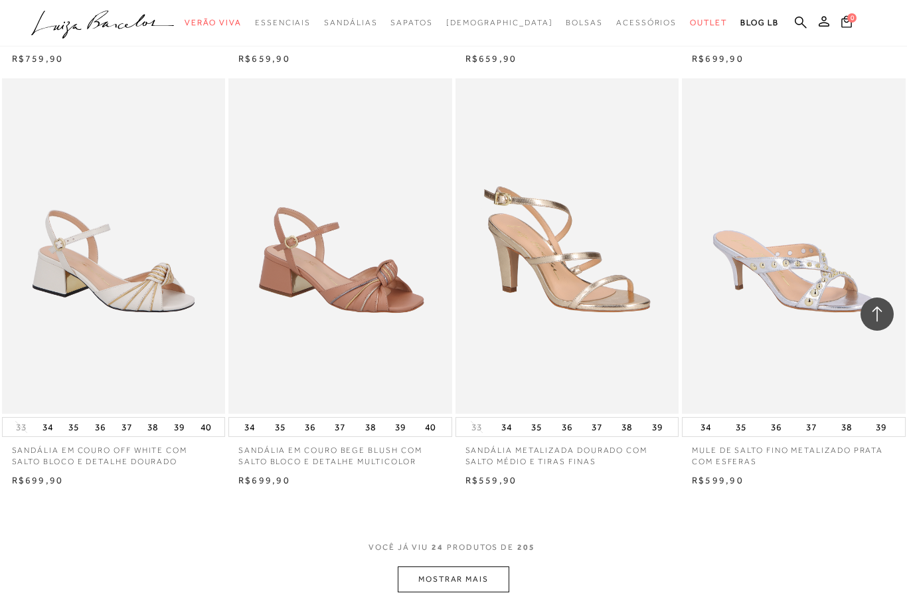
click at [474, 566] on button "MOSTRAR MAIS" at bounding box center [454, 579] width 112 height 26
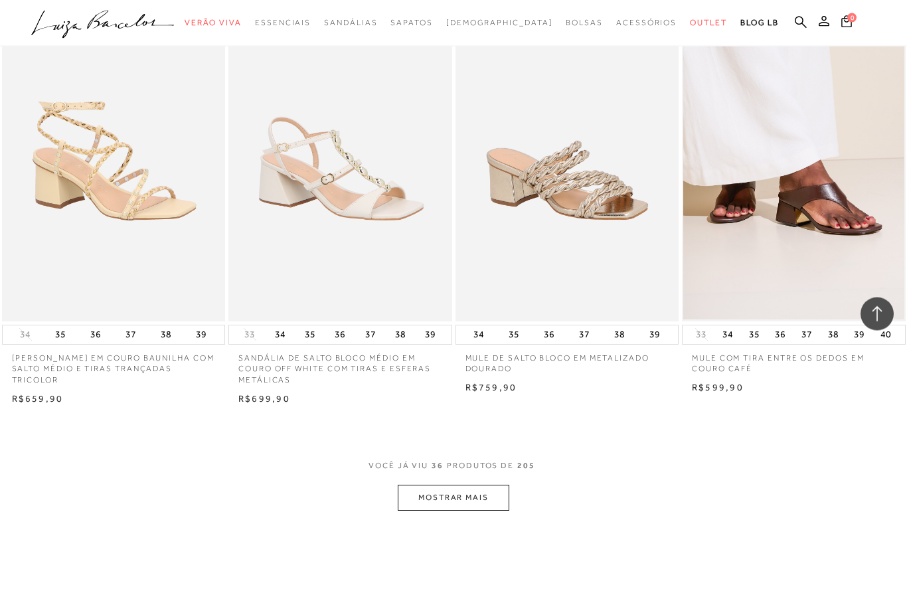
scroll to position [3573, 0]
click at [470, 485] on button "MOSTRAR MAIS" at bounding box center [454, 498] width 112 height 26
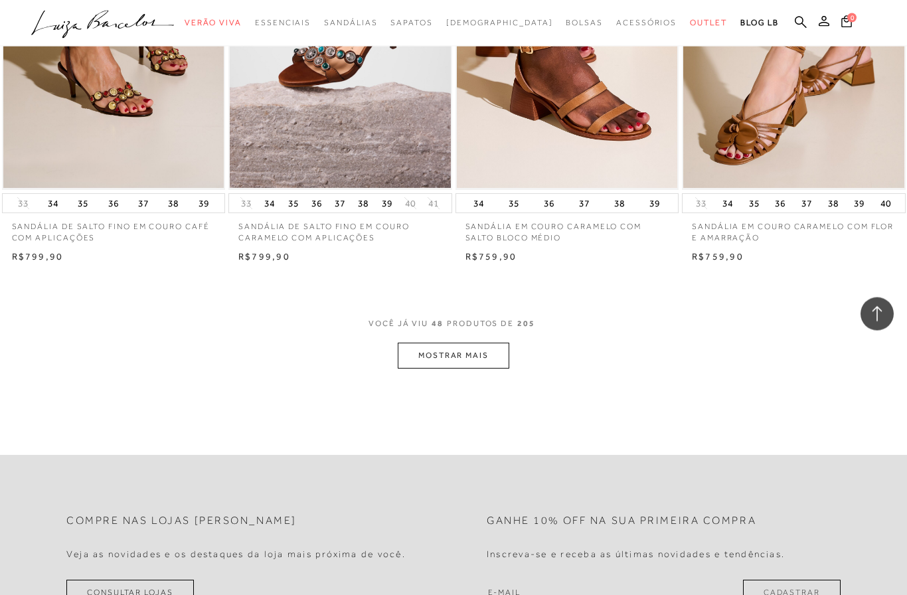
scroll to position [5029, 0]
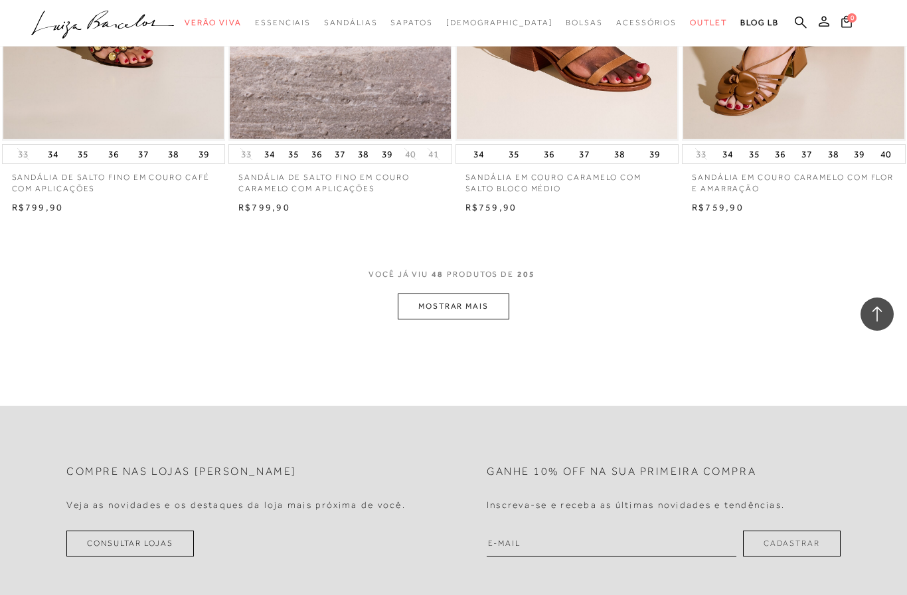
click at [450, 293] on button "MOSTRAR MAIS" at bounding box center [454, 306] width 112 height 26
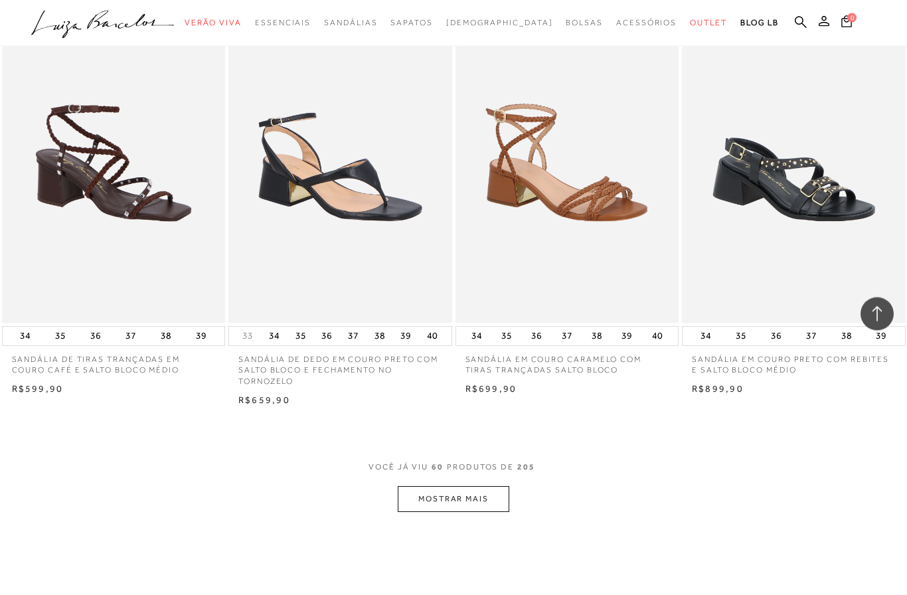
scroll to position [6136, 0]
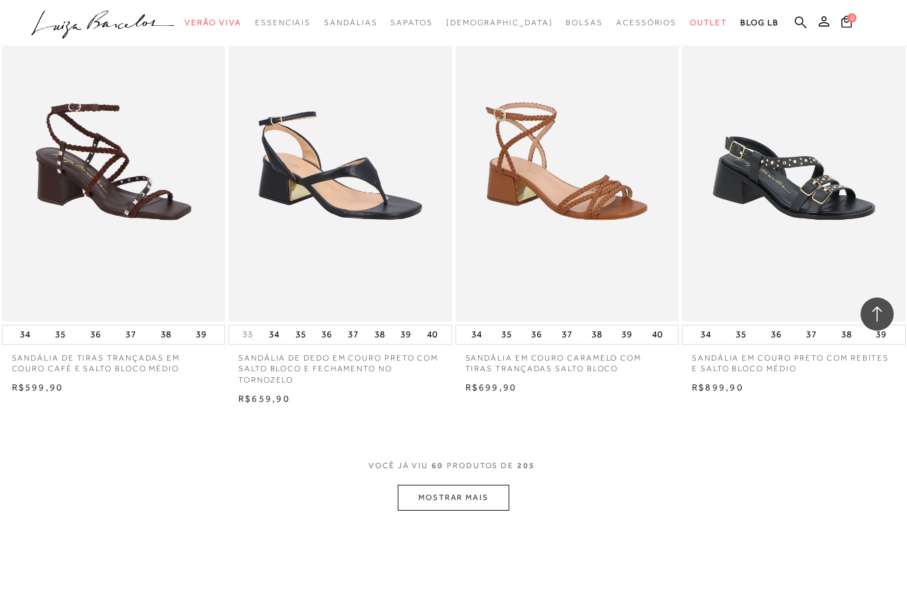
click at [481, 485] on button "MOSTRAR MAIS" at bounding box center [454, 498] width 112 height 26
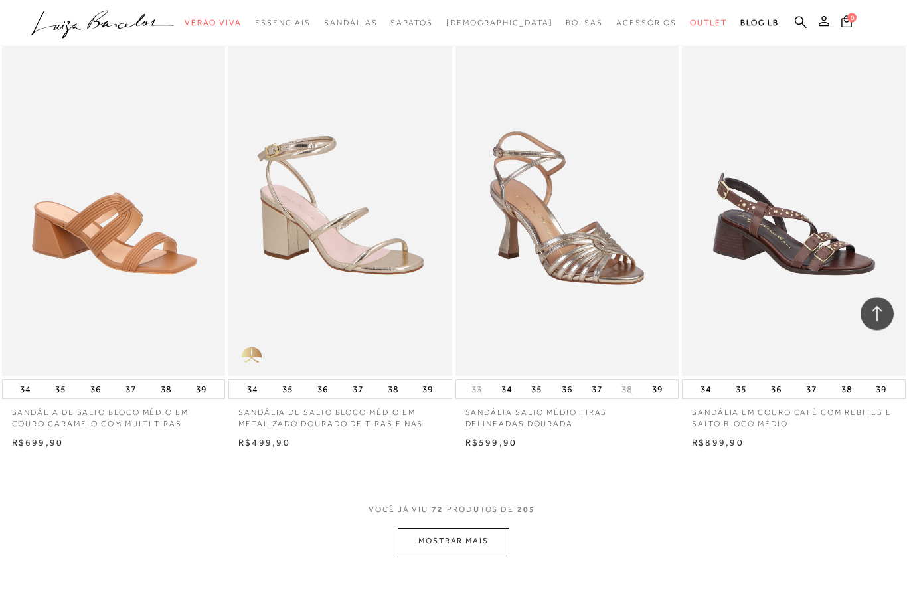
scroll to position [7368, 0]
click at [469, 528] on button "MOSTRAR MAIS" at bounding box center [454, 541] width 112 height 26
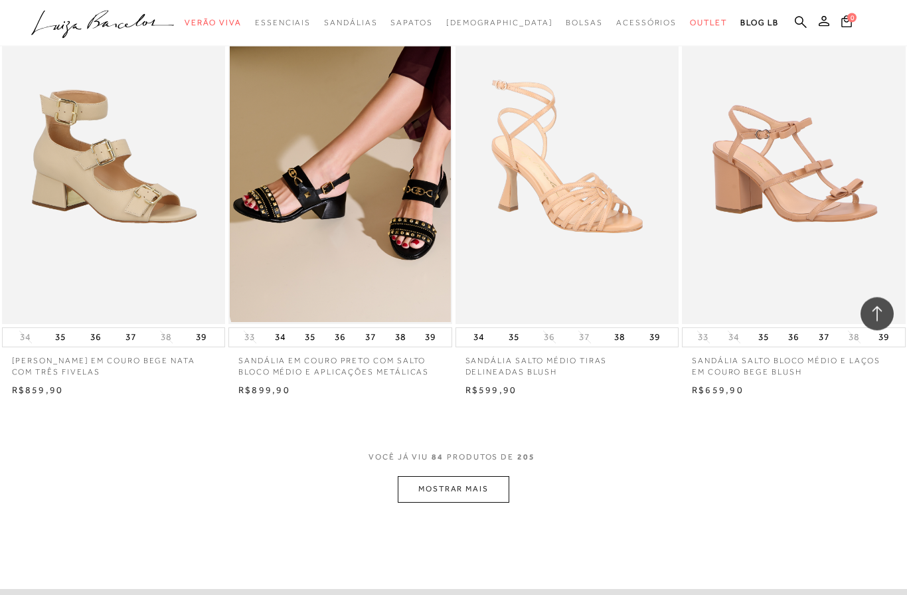
scroll to position [8685, 0]
click at [473, 476] on button "MOSTRAR MAIS" at bounding box center [454, 489] width 112 height 26
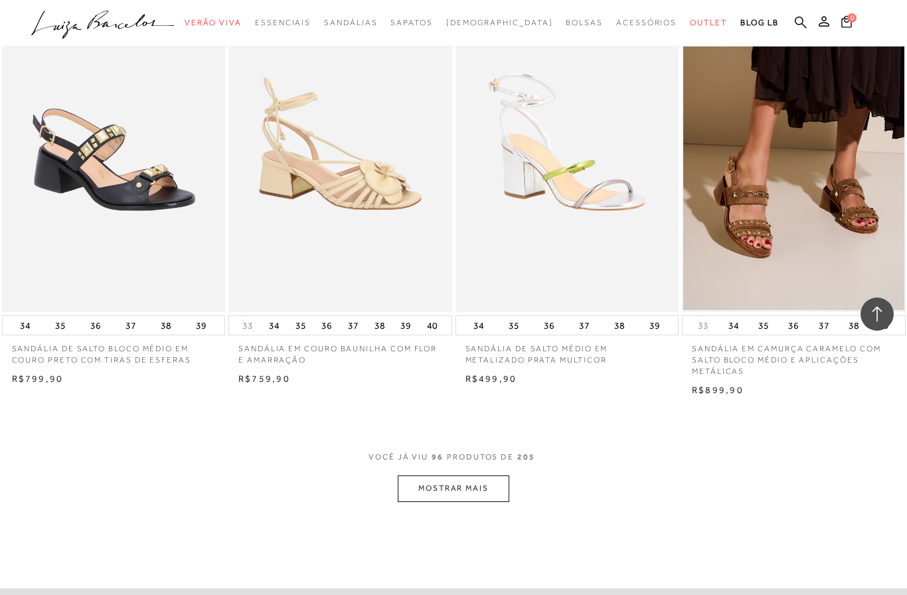
scroll to position [10013, 0]
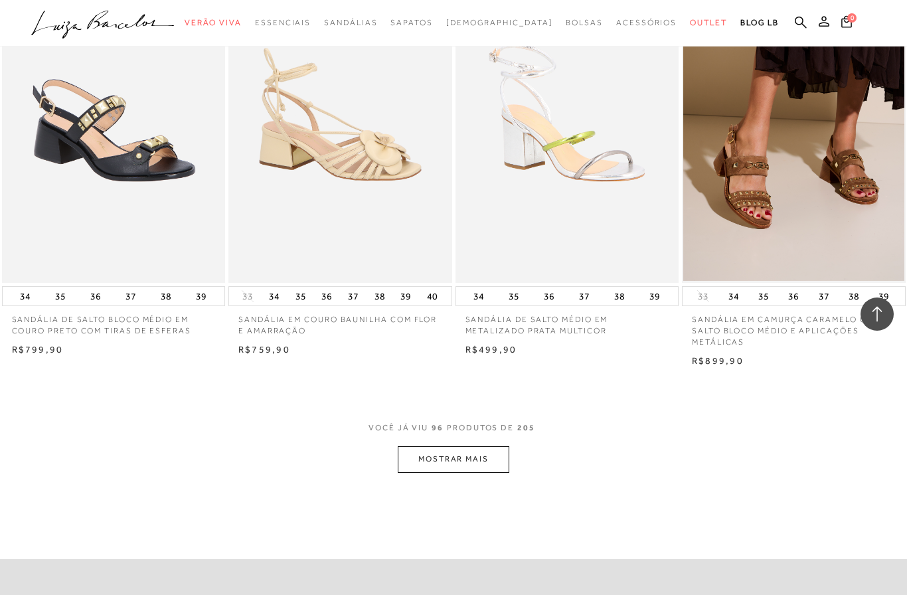
click at [469, 446] on button "MOSTRAR MAIS" at bounding box center [454, 459] width 112 height 26
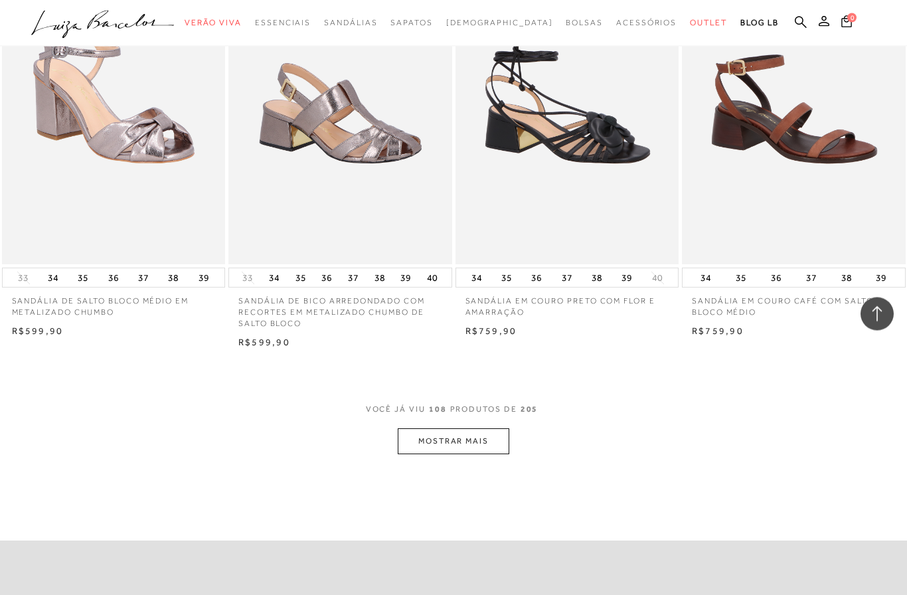
click at [473, 429] on button "MOSTRAR MAIS" at bounding box center [454, 442] width 112 height 26
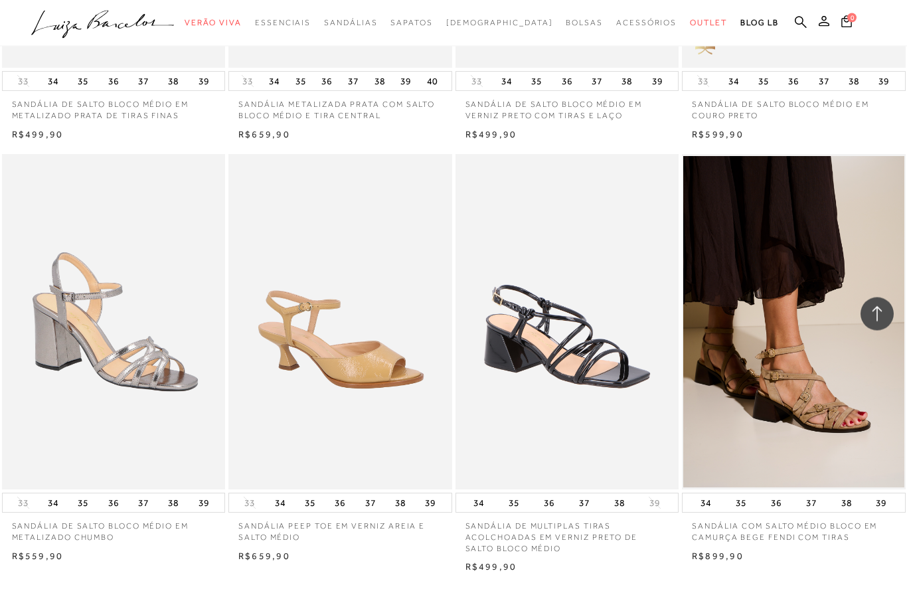
scroll to position [12391, 0]
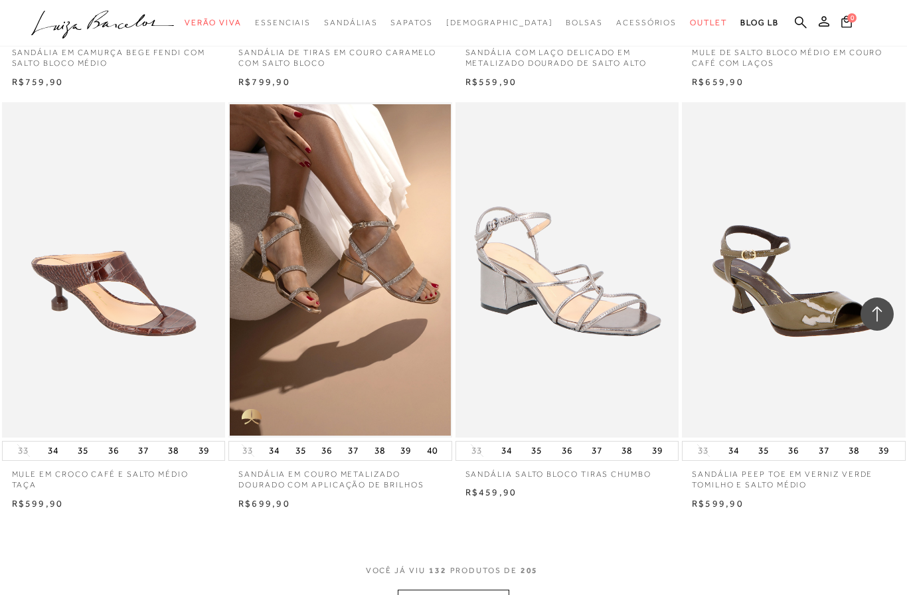
scroll to position [13742, 0]
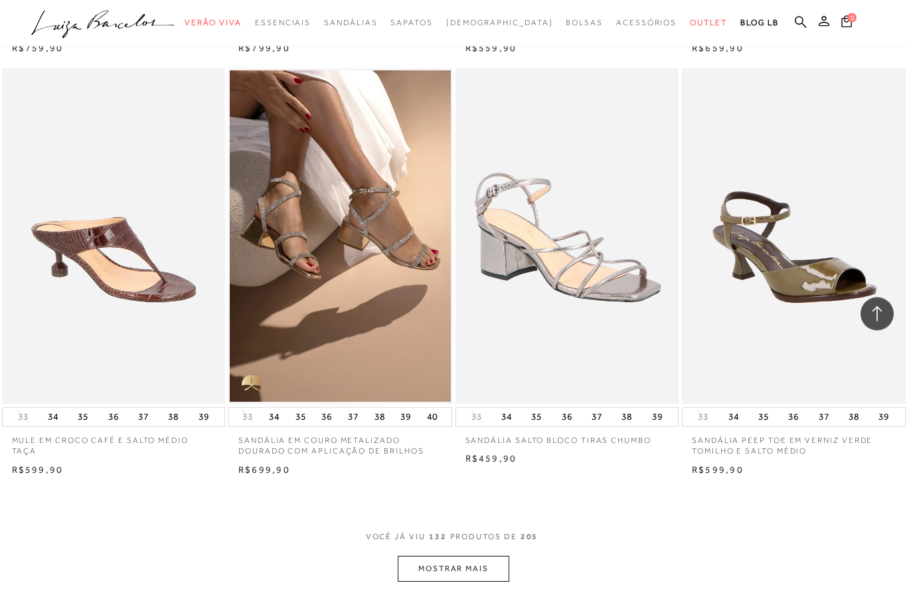
click at [475, 556] on button "MOSTRAR MAIS" at bounding box center [454, 569] width 112 height 26
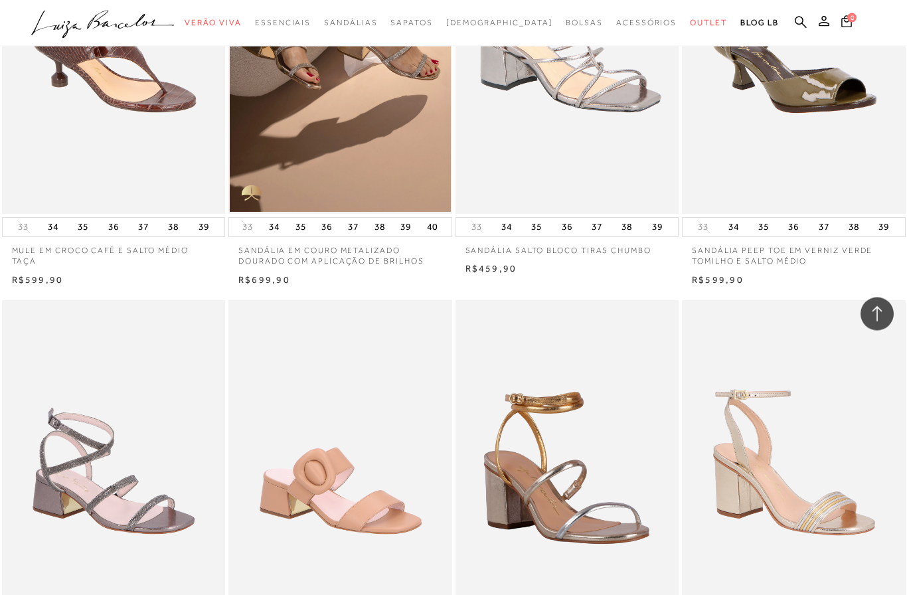
scroll to position [13933, 0]
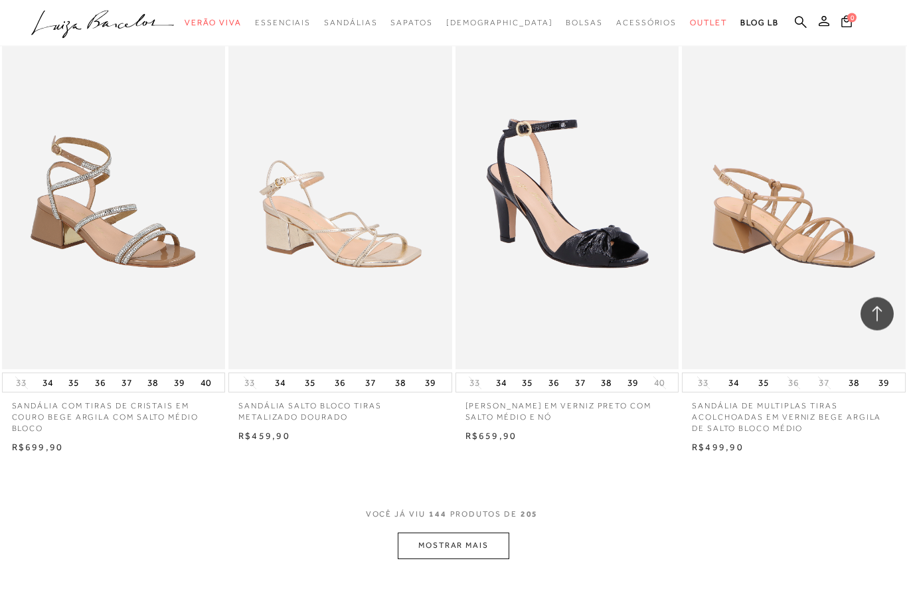
click at [467, 533] on button "MOSTRAR MAIS" at bounding box center [454, 546] width 112 height 26
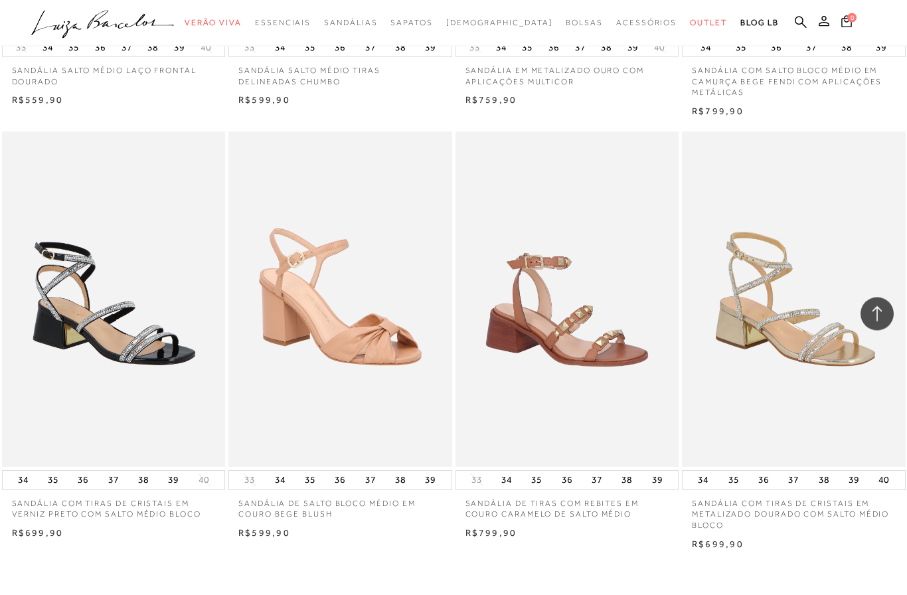
scroll to position [16243, 0]
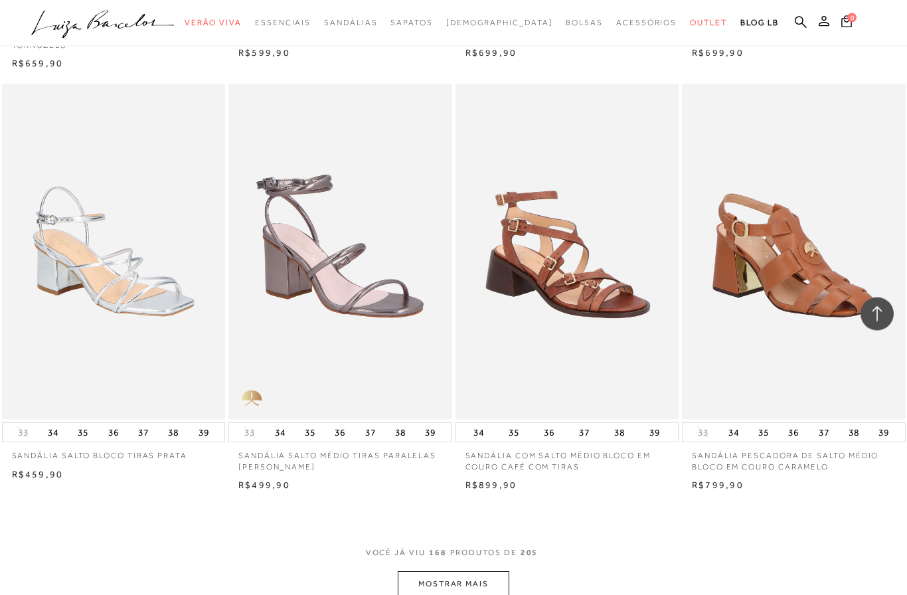
scroll to position [17588, 0]
click at [481, 572] on button "MOSTRAR MAIS" at bounding box center [454, 585] width 112 height 26
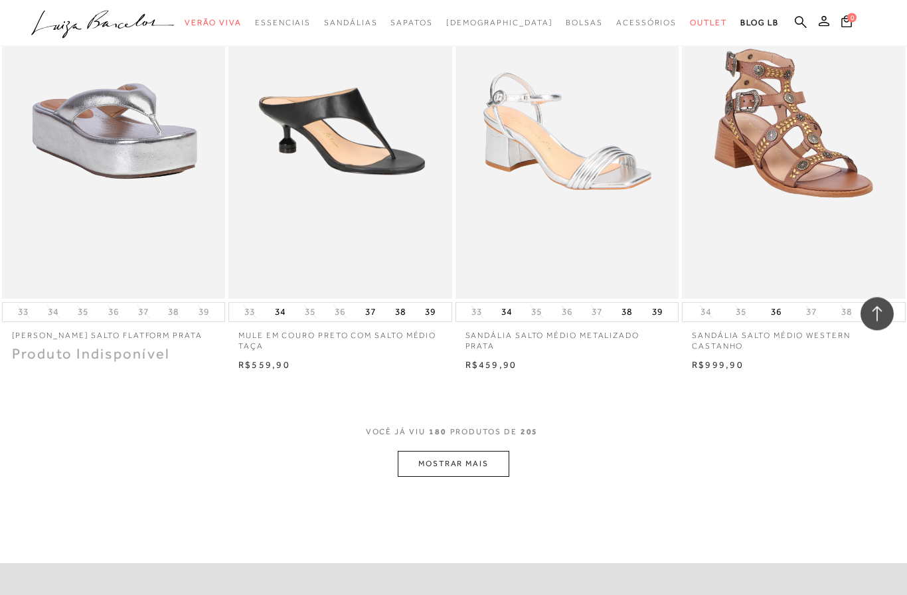
scroll to position [18974, 0]
click at [477, 451] on button "MOSTRAR MAIS" at bounding box center [454, 464] width 112 height 26
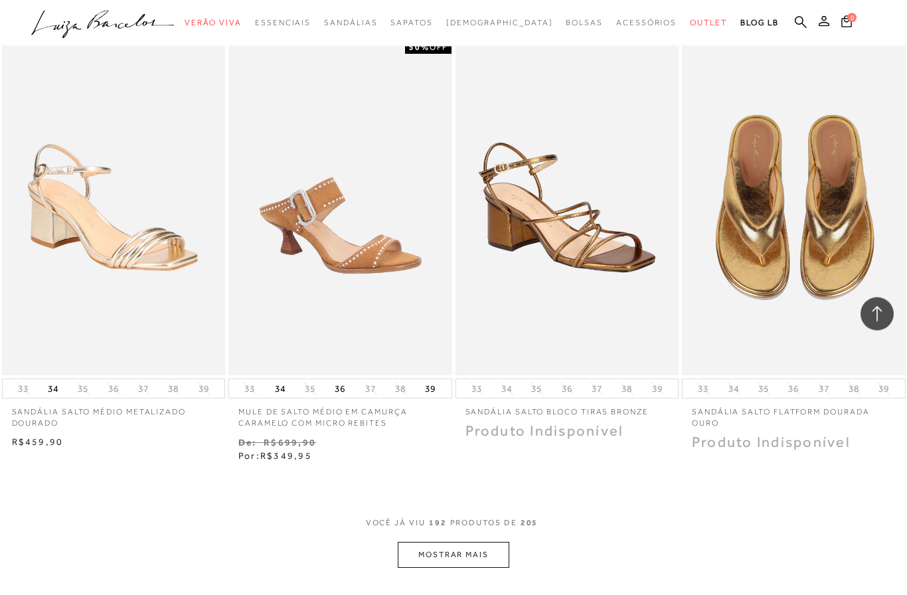
scroll to position [20175, 0]
click at [477, 542] on button "MOSTRAR MAIS" at bounding box center [454, 555] width 112 height 26
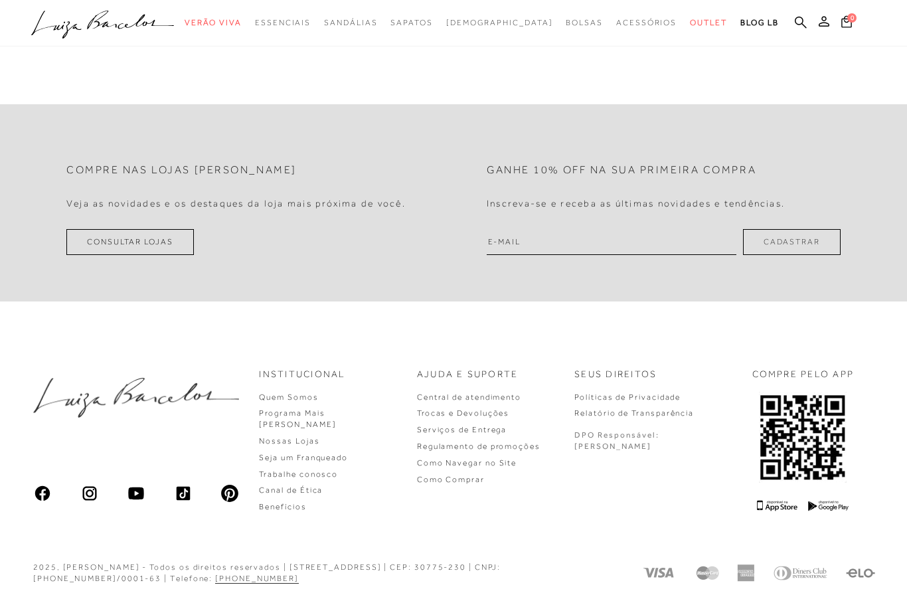
scroll to position [80, 0]
